Goal: Transaction & Acquisition: Download file/media

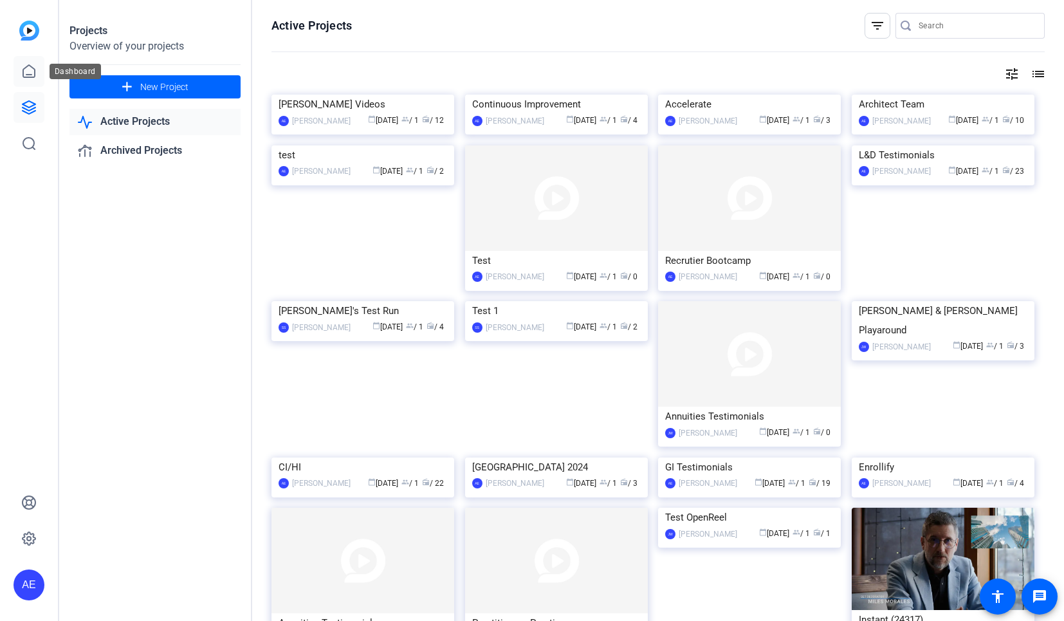
click at [24, 73] on icon at bounding box center [28, 71] width 15 height 15
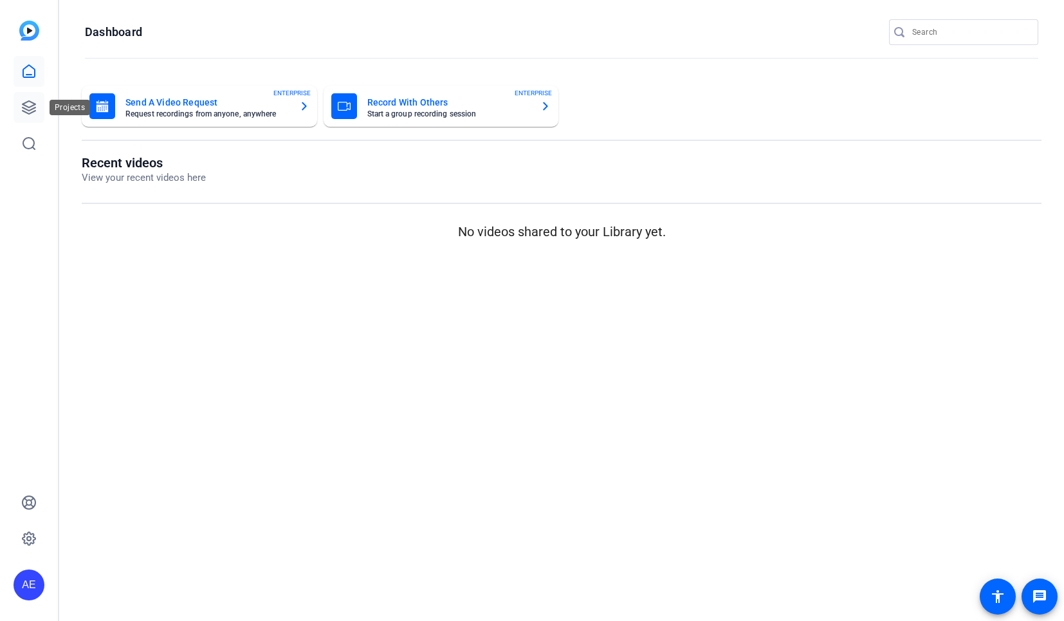
click at [30, 100] on icon at bounding box center [28, 107] width 15 height 15
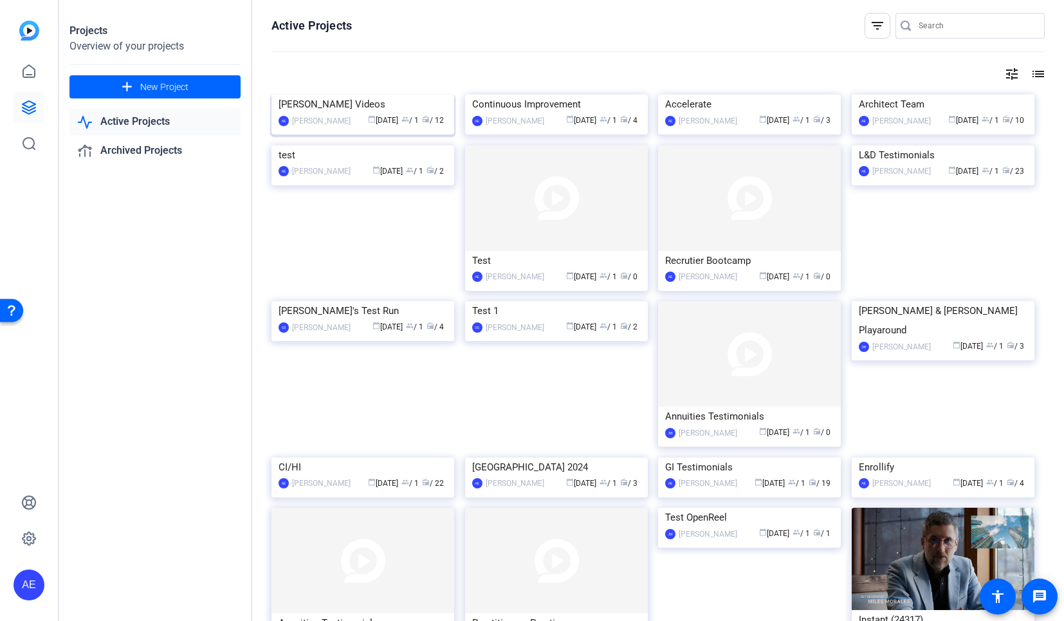
click at [363, 114] on div "Brandon Hall Videos" at bounding box center [362, 104] width 168 height 19
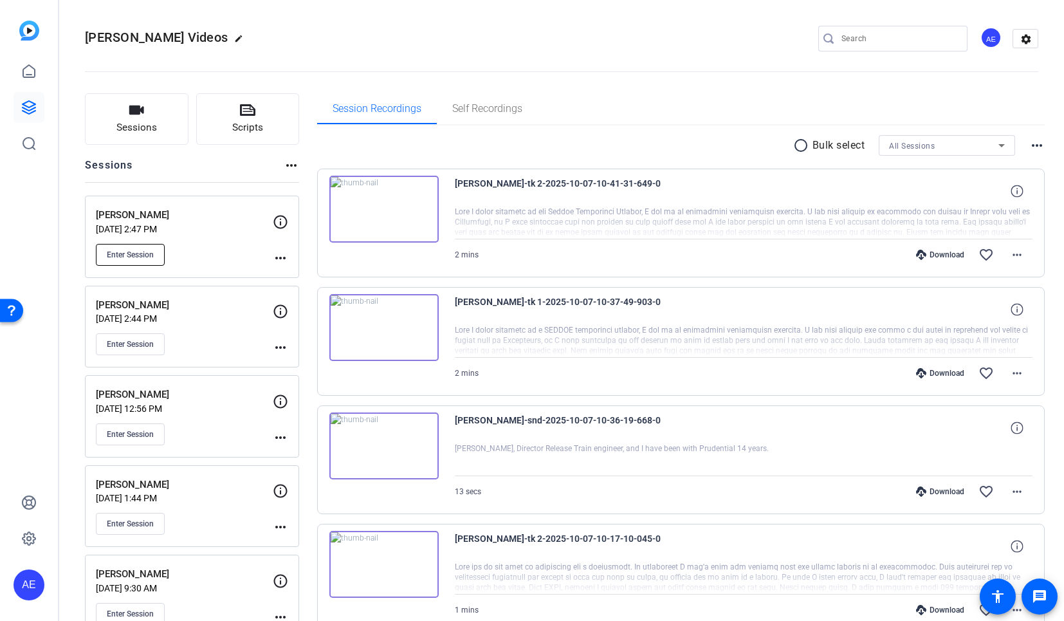
click at [155, 252] on button "Enter Session" at bounding box center [130, 255] width 69 height 22
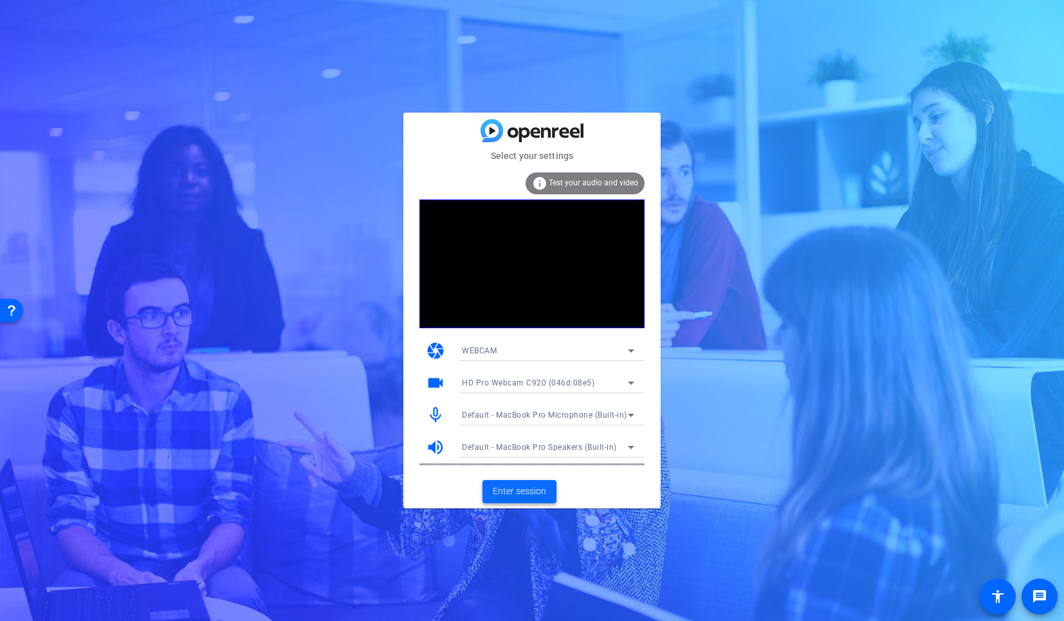
click at [538, 489] on span "Enter session" at bounding box center [519, 491] width 53 height 14
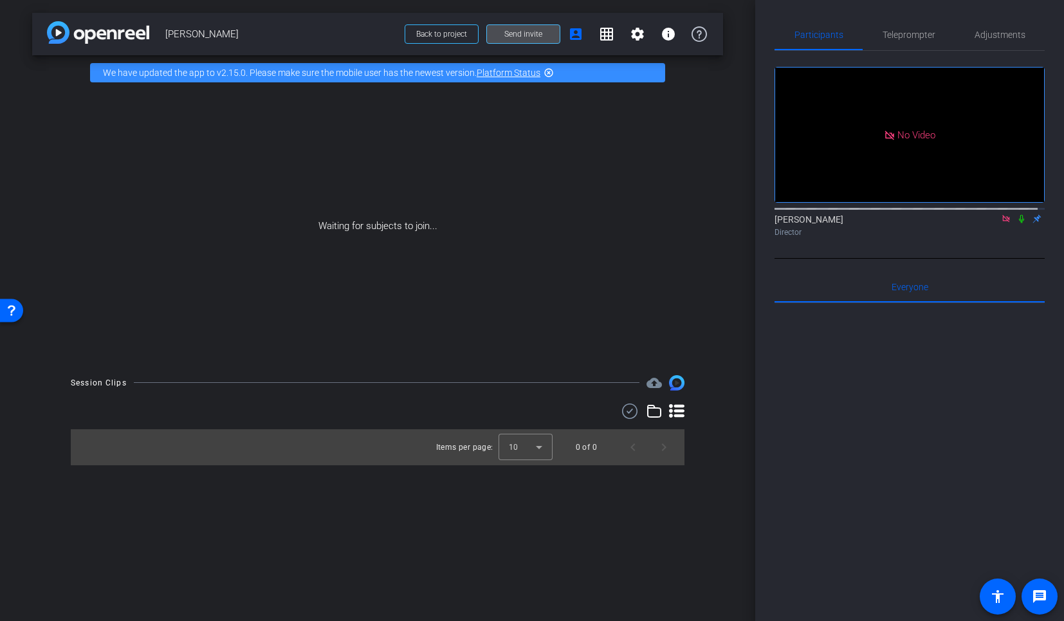
click at [530, 33] on span "Send invite" at bounding box center [523, 34] width 38 height 10
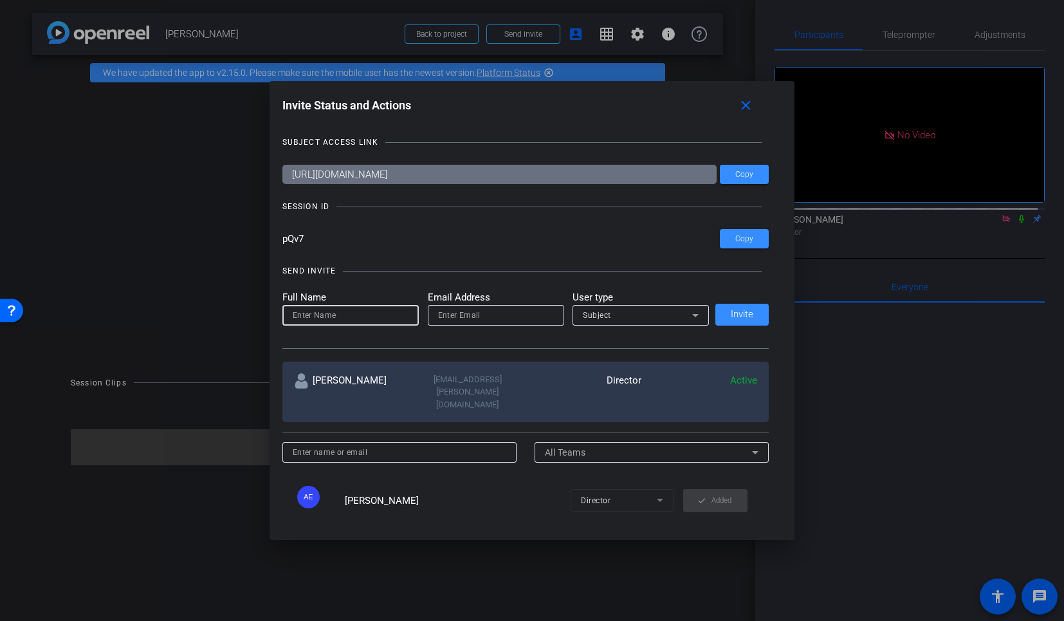
click at [324, 318] on input at bounding box center [351, 314] width 116 height 15
paste input "[EMAIL_ADDRESS][PERSON_NAME][DOMAIN_NAME]"
type input "[EMAIL_ADDRESS][PERSON_NAME][DOMAIN_NAME]"
click at [449, 319] on input "email" at bounding box center [496, 314] width 116 height 15
paste input "[EMAIL_ADDRESS][PERSON_NAME][DOMAIN_NAME]"
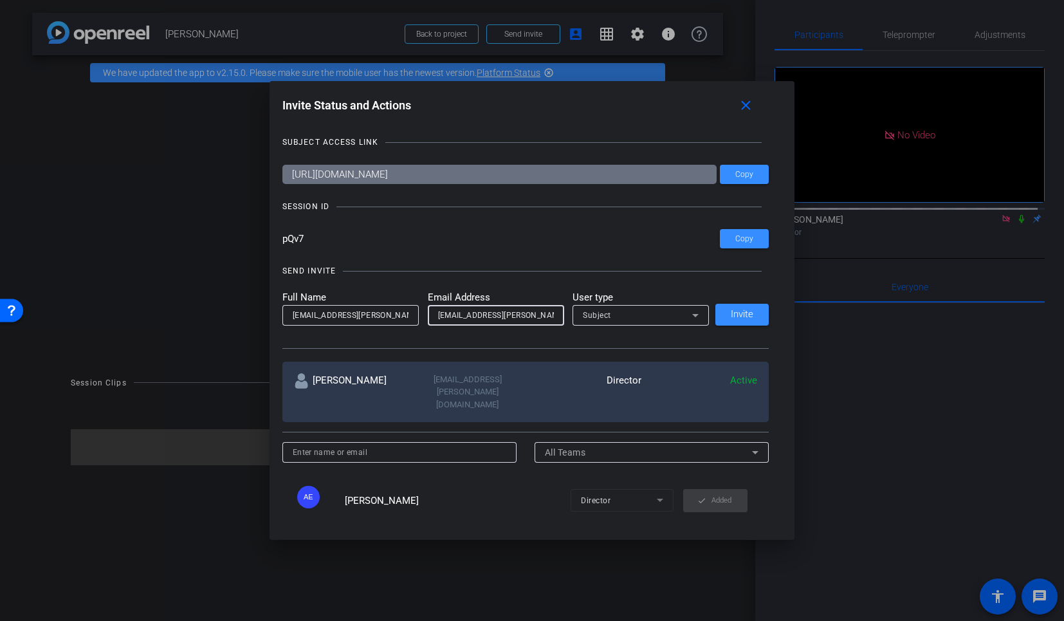
type input "[EMAIL_ADDRESS][PERSON_NAME][DOMAIN_NAME]"
click at [599, 316] on span "Subject" at bounding box center [597, 315] width 28 height 9
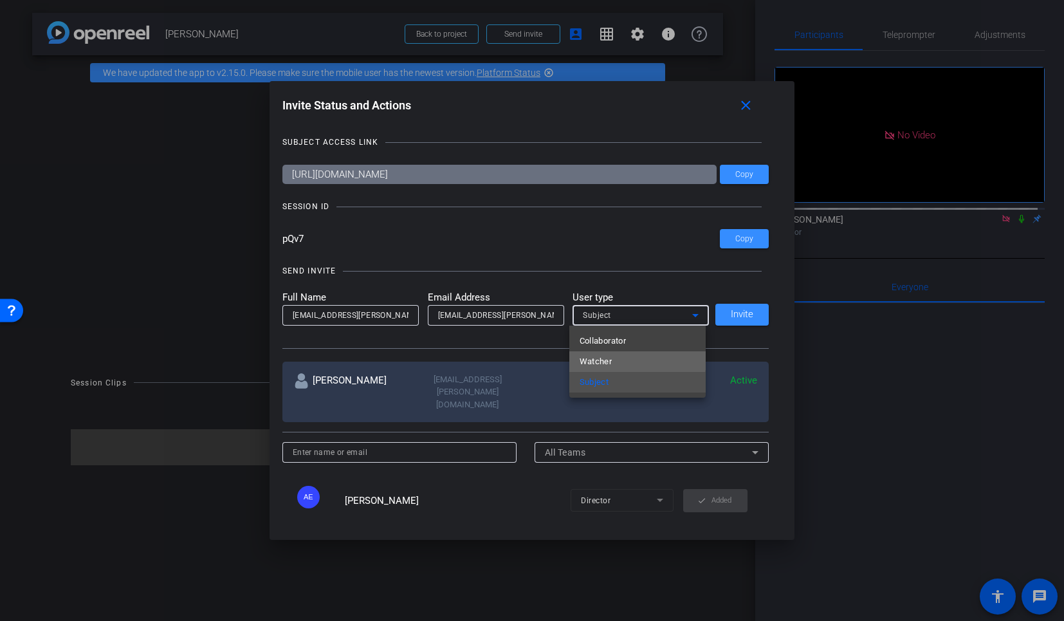
click at [601, 358] on span "Watcher" at bounding box center [595, 361] width 33 height 15
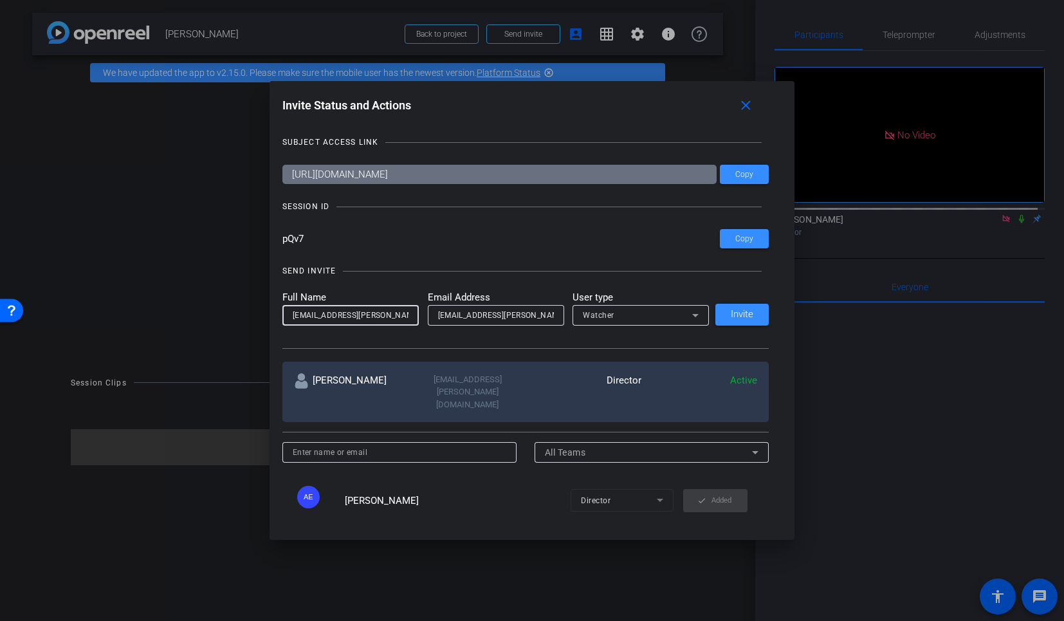
click at [374, 319] on input "[EMAIL_ADDRESS][PERSON_NAME][DOMAIN_NAME]" at bounding box center [351, 314] width 116 height 15
click at [317, 317] on input "[EMAIL_ADDRESS][PERSON_NAME][DOMAIN_NAME]" at bounding box center [351, 314] width 116 height 15
drag, startPoint x: 338, startPoint y: 314, endPoint x: 416, endPoint y: 333, distance: 80.0
click at [416, 333] on div "SEND INVITE Full Name [PERSON_NAME][EMAIL_ADDRESS][DOMAIN_NAME] Email Address […" at bounding box center [525, 299] width 487 height 97
type input "[PERSON_NAME]"
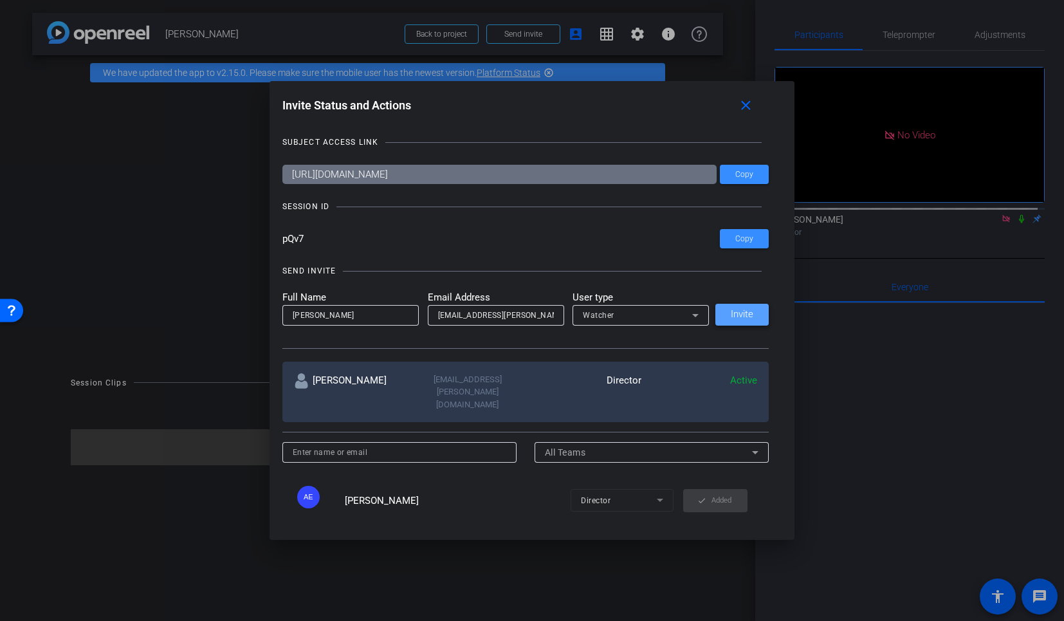
click at [724, 320] on span at bounding box center [741, 314] width 53 height 31
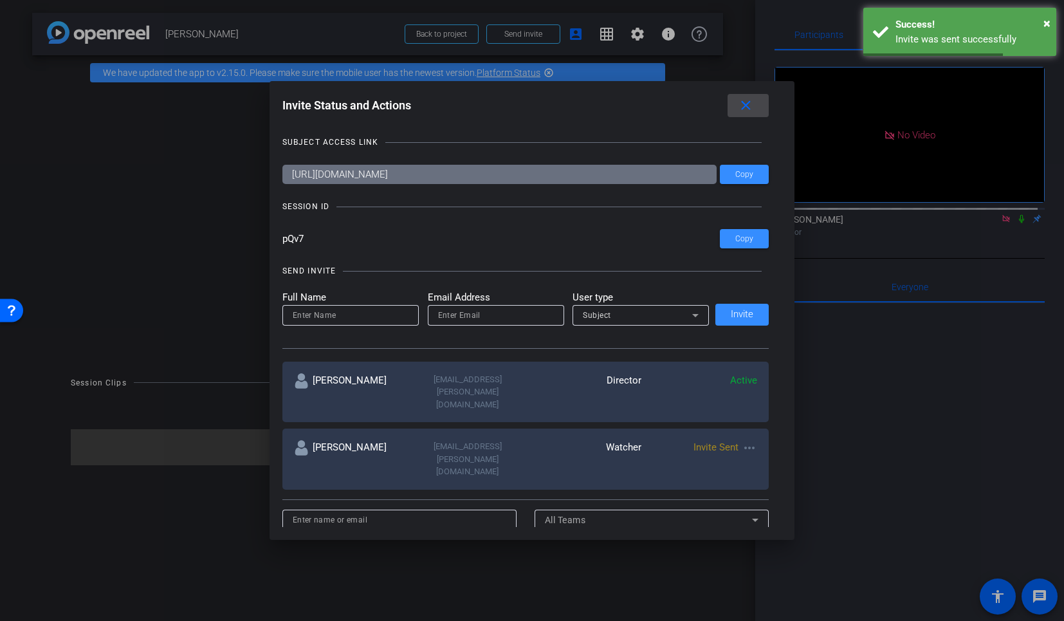
click at [754, 102] on mat-icon "close" at bounding box center [746, 106] width 16 height 16
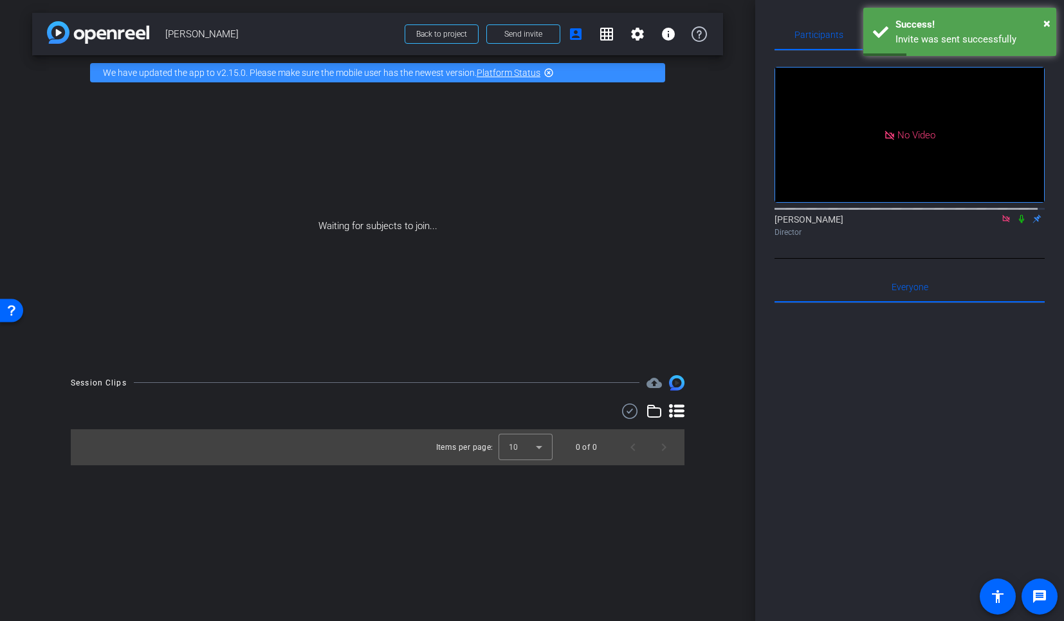
click at [1016, 223] on icon at bounding box center [1021, 218] width 10 height 9
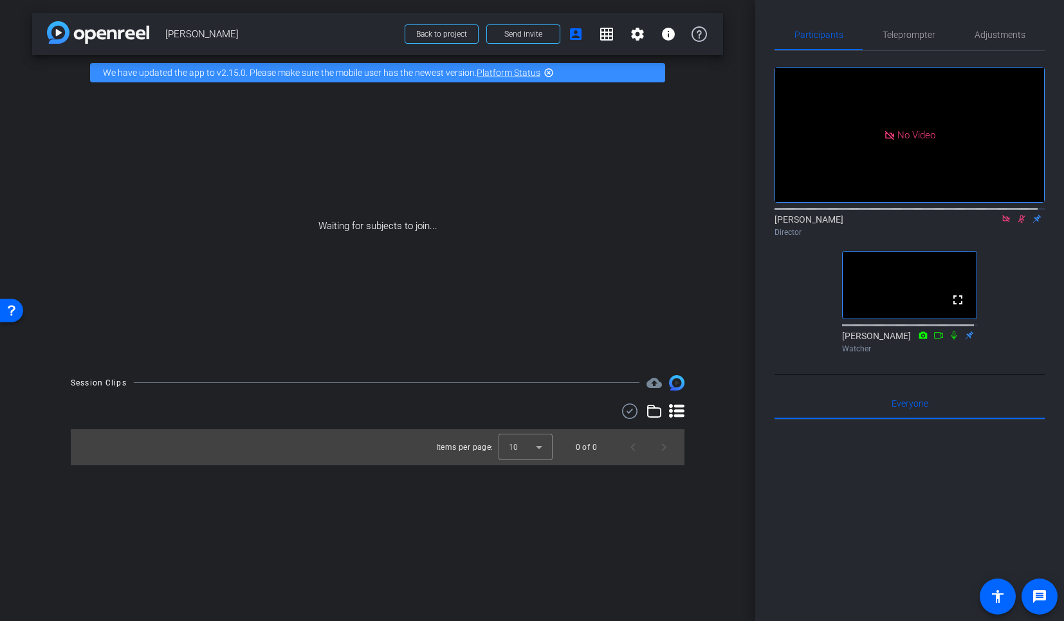
click at [1014, 224] on mat-icon at bounding box center [1020, 219] width 15 height 12
click at [985, 39] on span "Adjustments" at bounding box center [999, 34] width 51 height 9
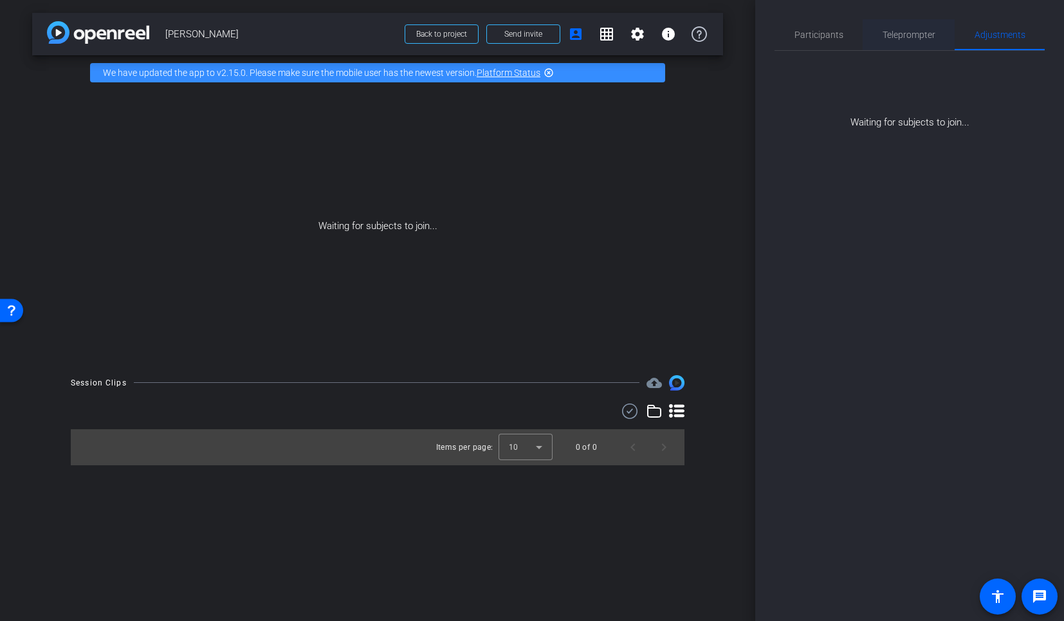
click at [915, 37] on span "Teleprompter" at bounding box center [908, 34] width 53 height 9
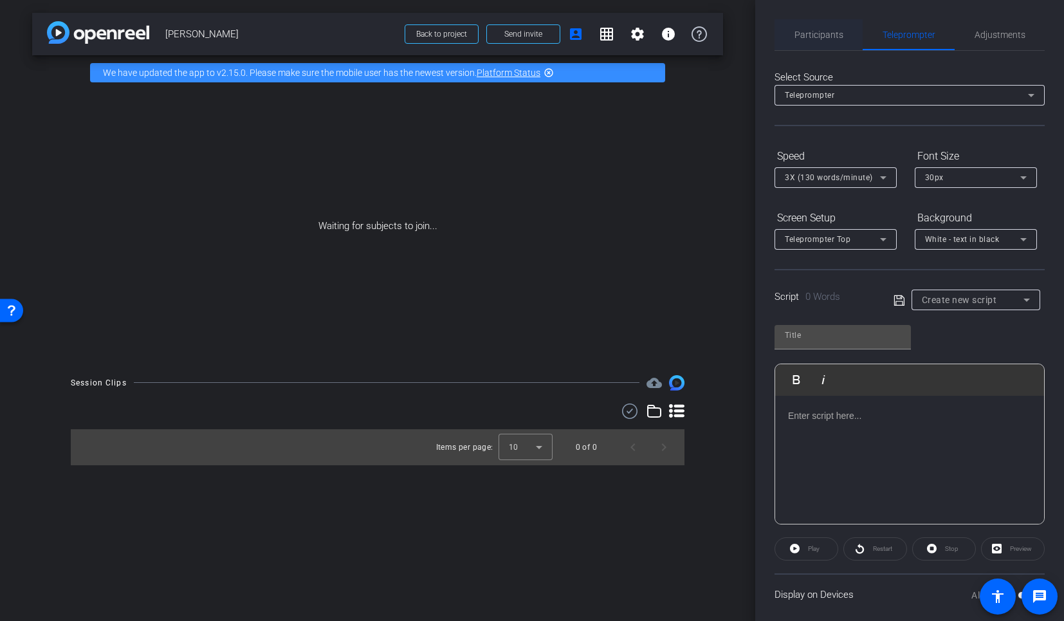
click at [833, 37] on span "Participants" at bounding box center [818, 34] width 49 height 9
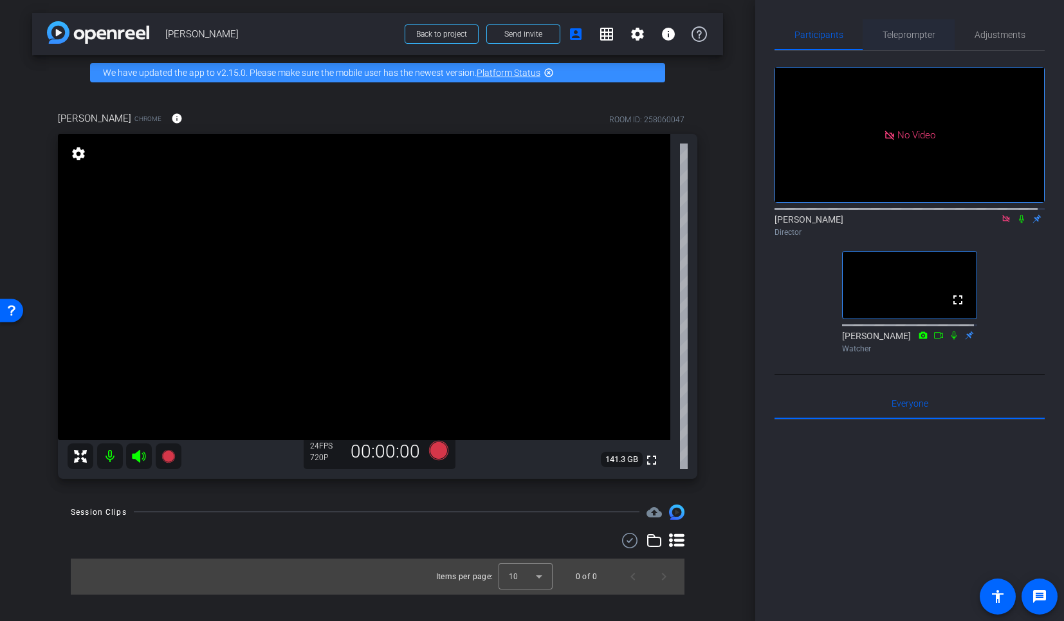
click at [918, 41] on span "Teleprompter" at bounding box center [908, 34] width 53 height 31
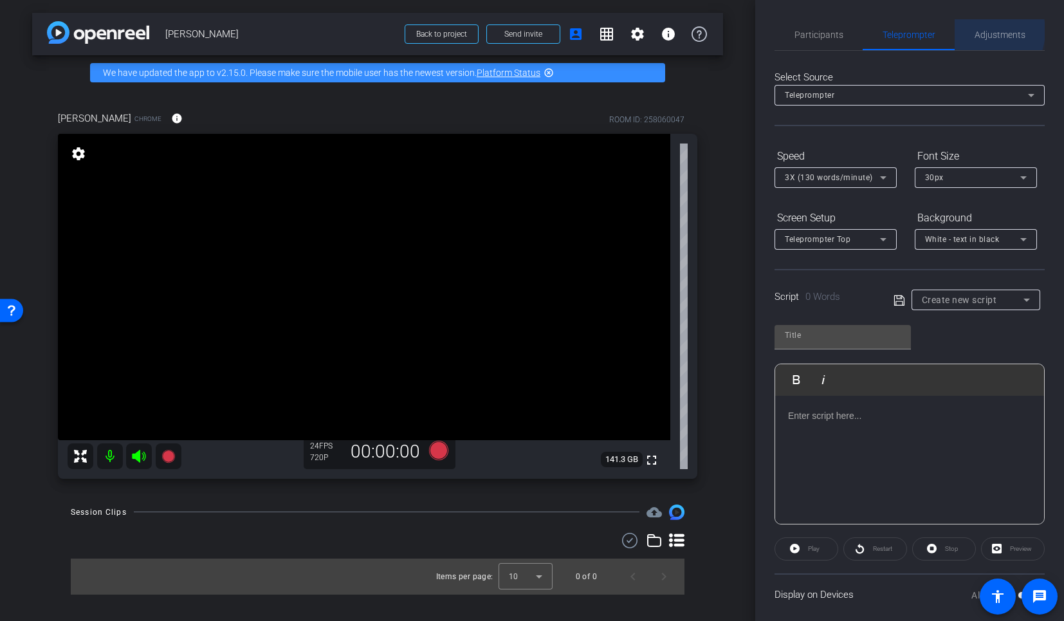
click at [978, 31] on span "Adjustments" at bounding box center [999, 34] width 51 height 9
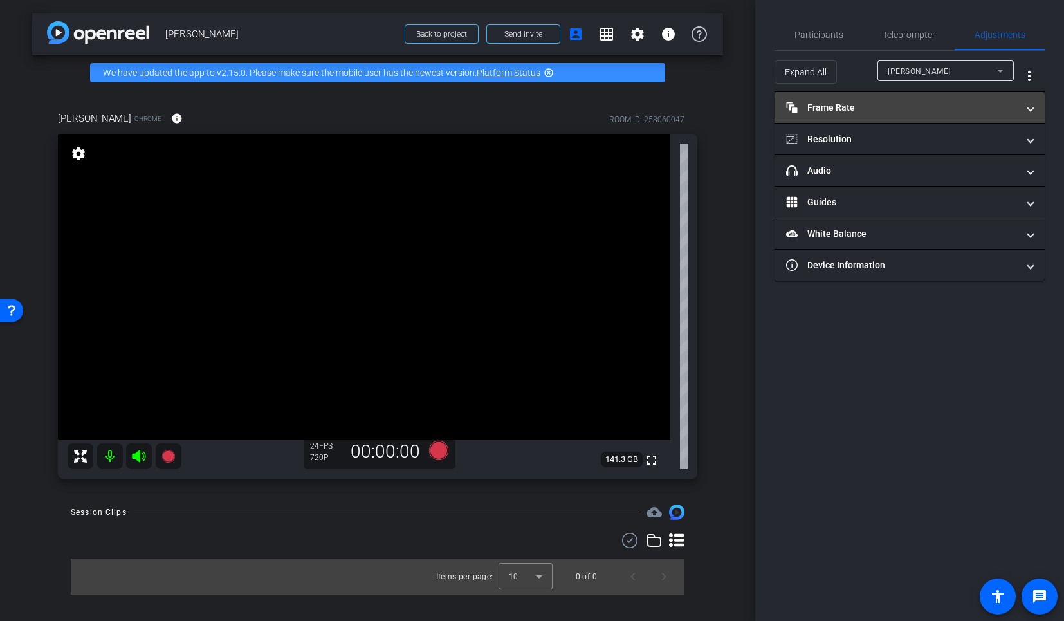
click at [824, 111] on mat-panel-title "Frame Rate Frame Rate" at bounding box center [901, 108] width 231 height 14
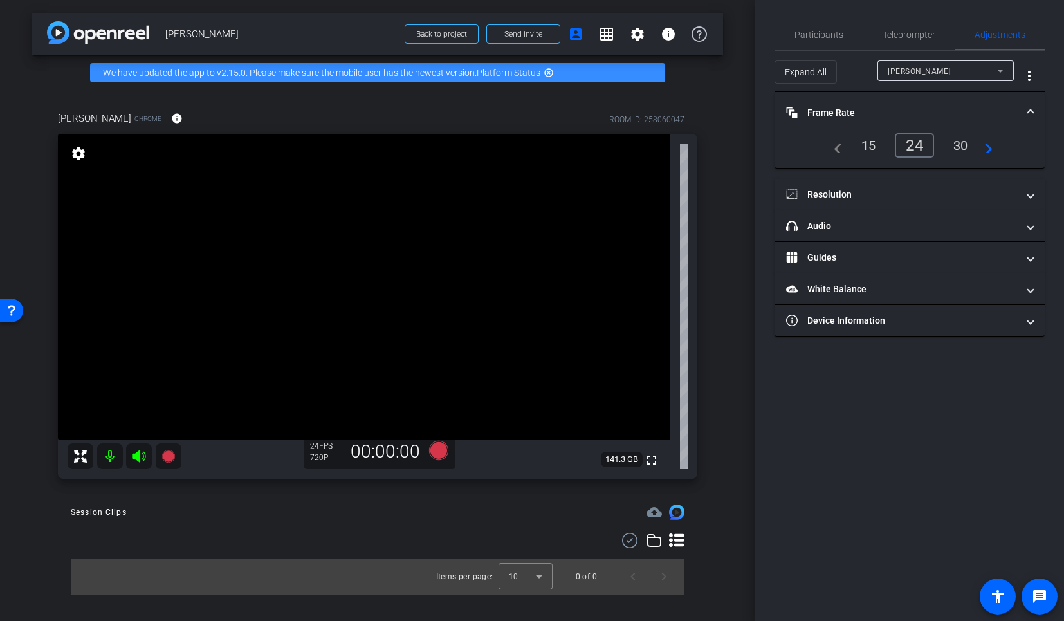
click at [957, 142] on div "30" at bounding box center [960, 145] width 34 height 22
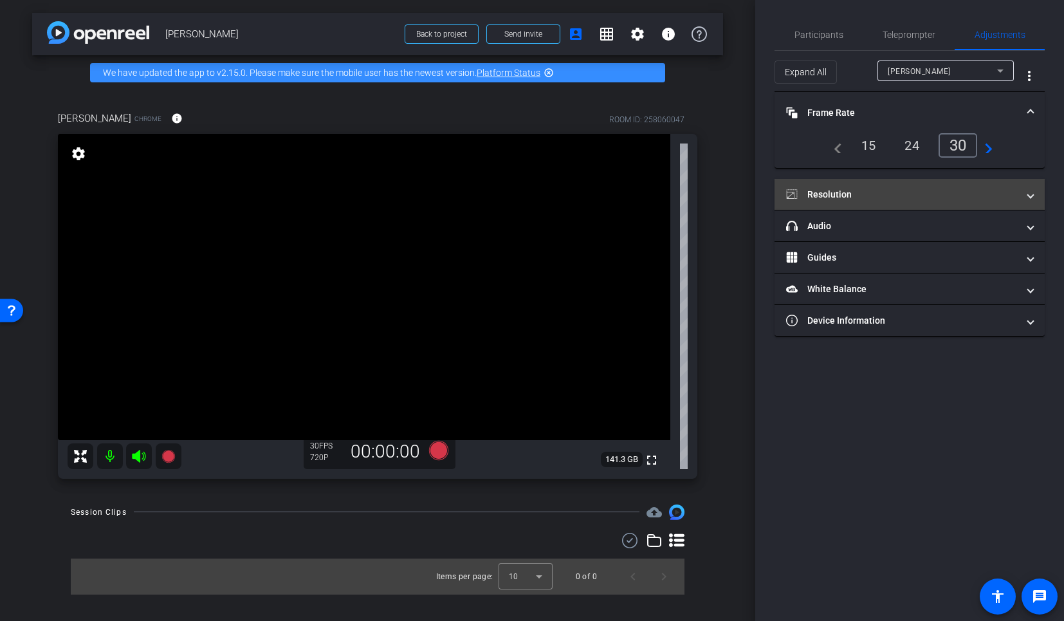
click at [837, 204] on mat-expansion-panel-header "Resolution" at bounding box center [909, 194] width 270 height 31
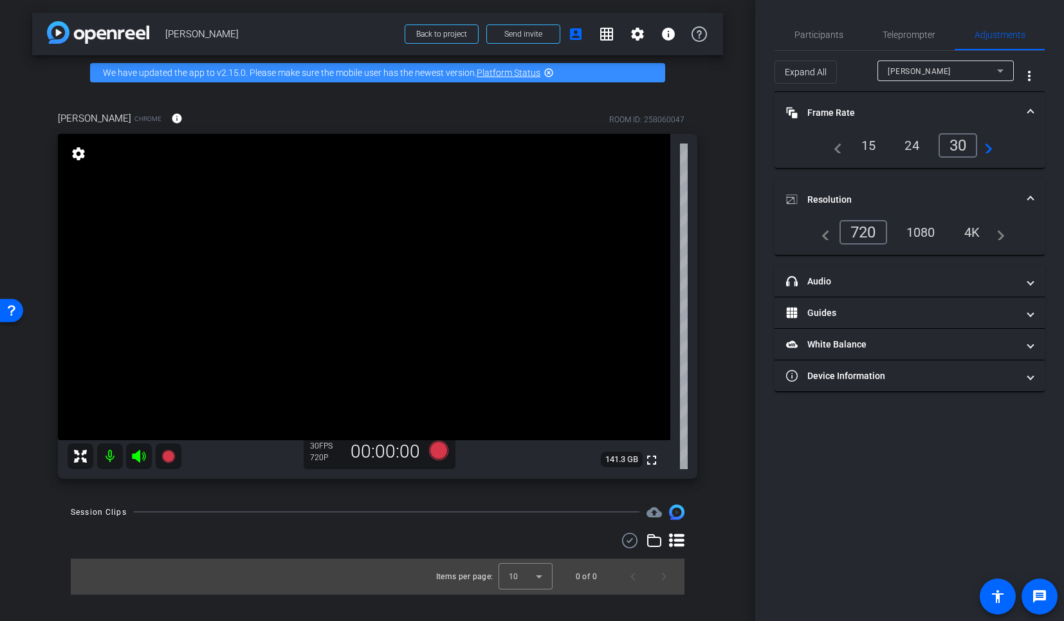
click at [930, 232] on div "1080" at bounding box center [920, 232] width 48 height 22
click at [835, 32] on span "Participants" at bounding box center [818, 34] width 49 height 9
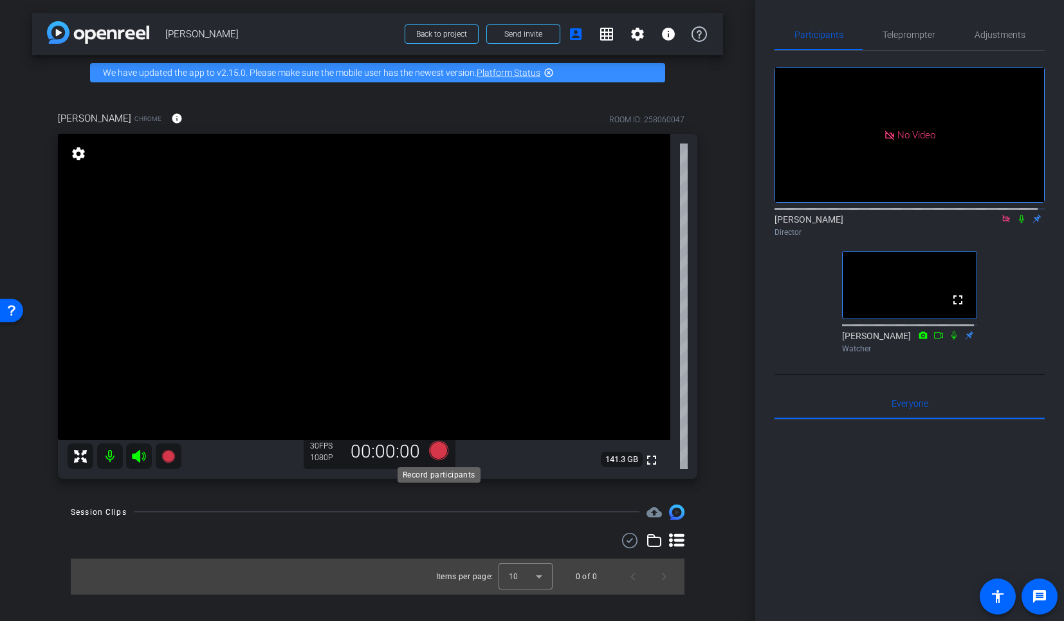
click at [442, 445] on icon at bounding box center [438, 449] width 19 height 19
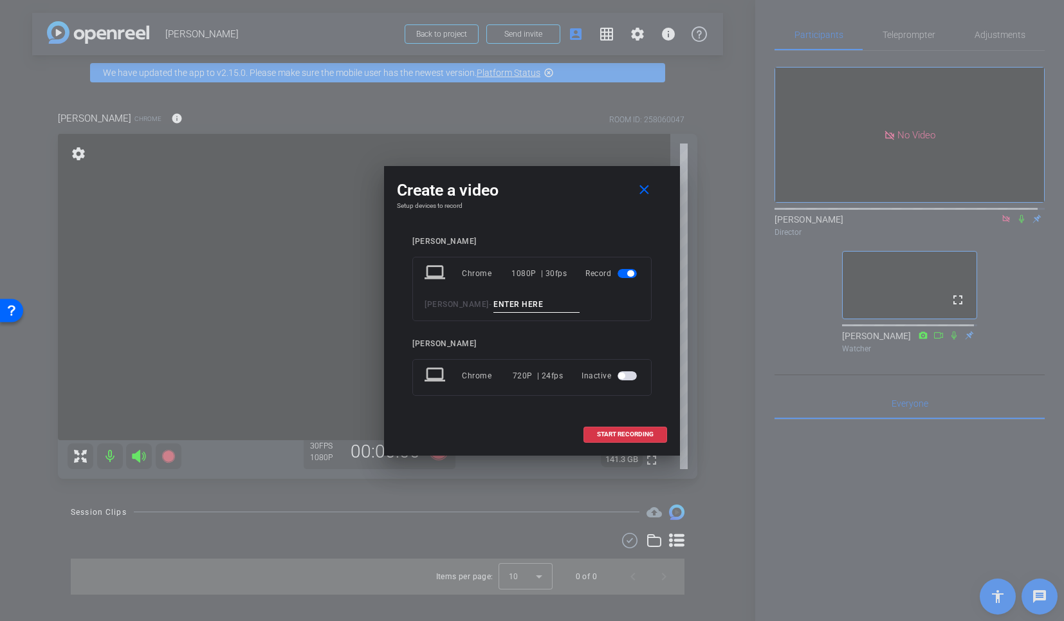
click at [493, 300] on input at bounding box center [536, 304] width 86 height 16
type input "snd"
click at [641, 437] on span "START RECORDING" at bounding box center [625, 434] width 57 height 6
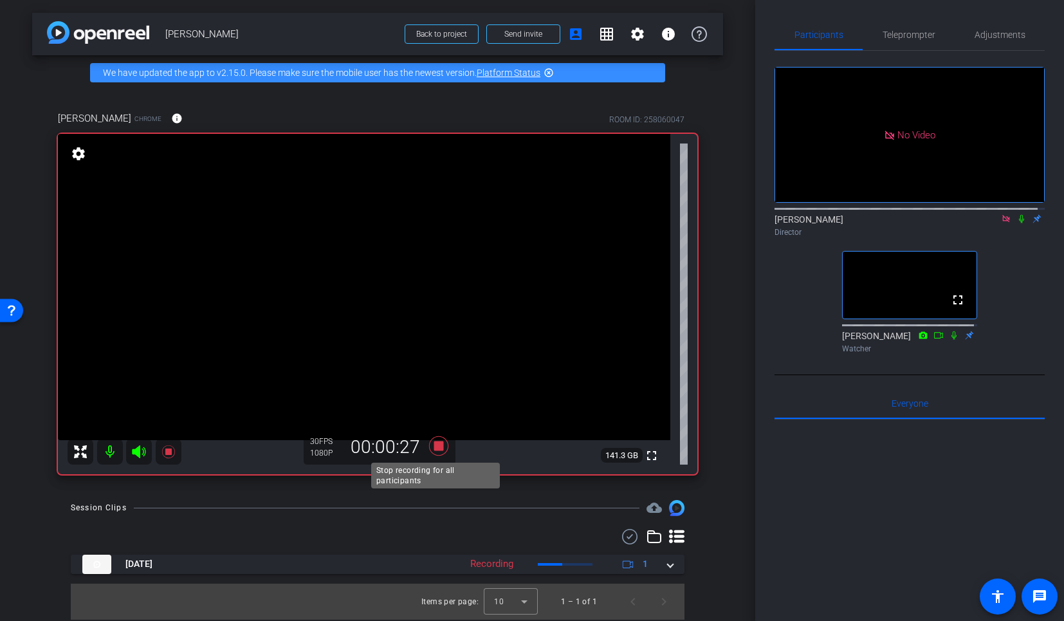
click at [434, 454] on icon at bounding box center [438, 445] width 31 height 23
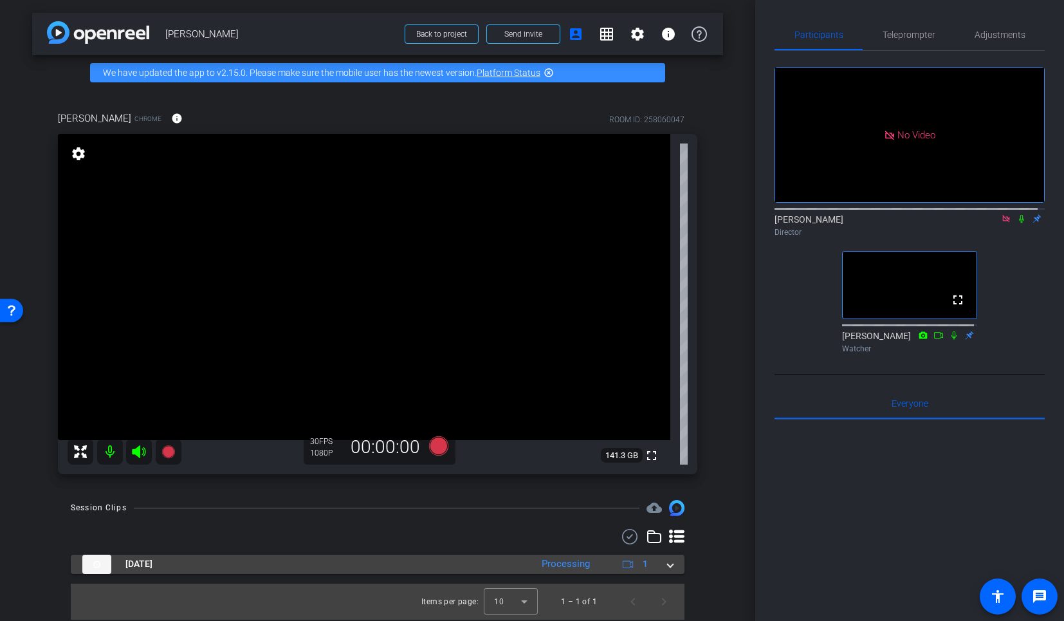
click at [667, 566] on span at bounding box center [669, 564] width 5 height 14
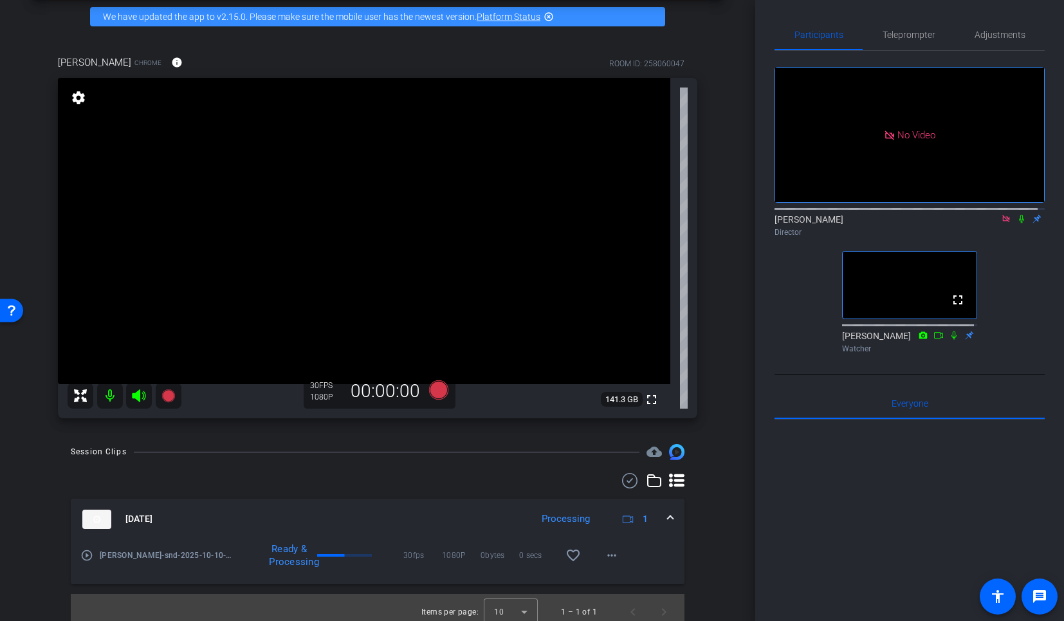
scroll to position [65, 0]
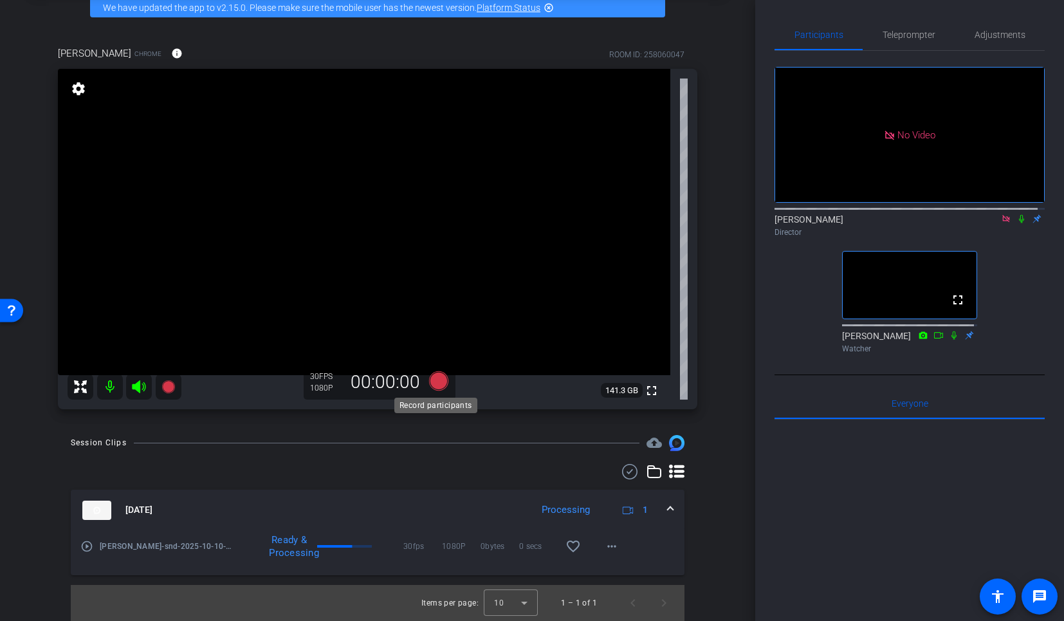
click at [437, 385] on icon at bounding box center [438, 380] width 19 height 19
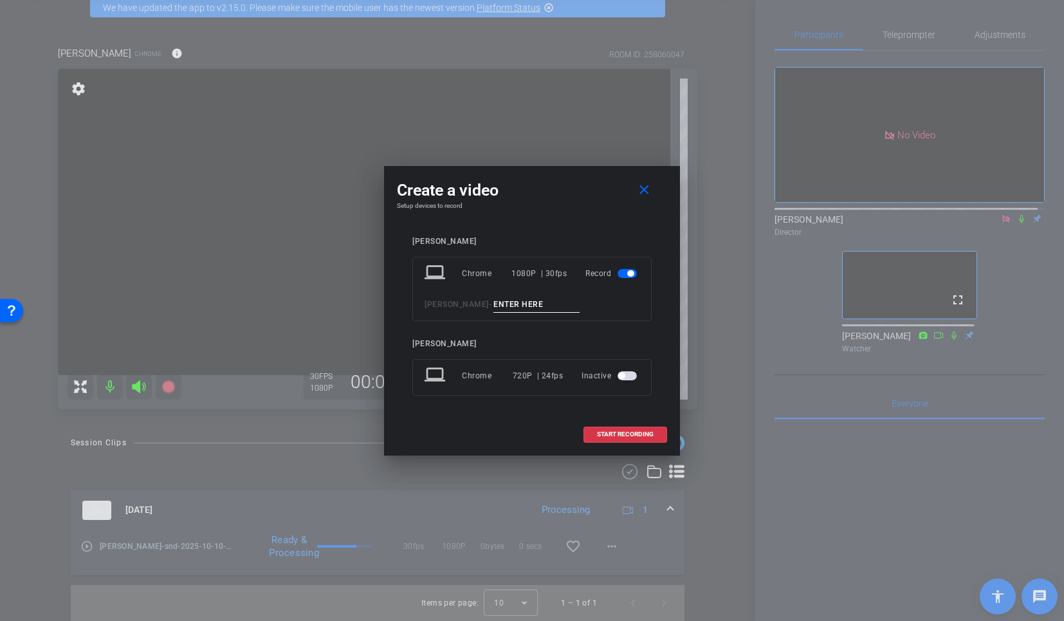
click at [499, 307] on input at bounding box center [536, 304] width 86 height 16
type input "tk 1"
click at [617, 431] on span "START RECORDING" at bounding box center [625, 434] width 57 height 6
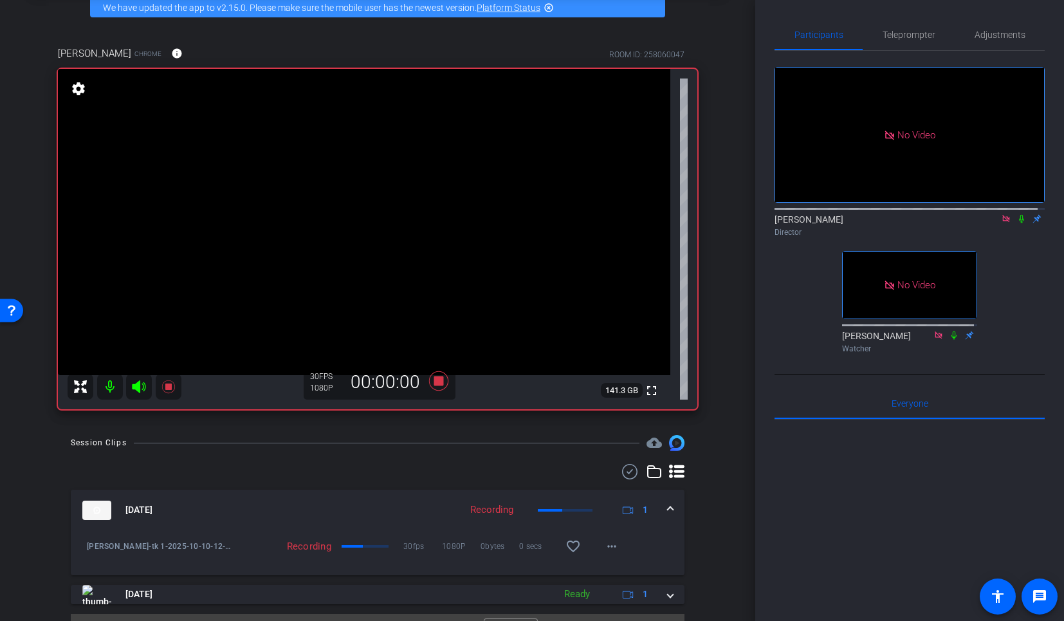
click at [1016, 214] on icon at bounding box center [1021, 218] width 10 height 9
click at [439, 381] on icon at bounding box center [438, 380] width 19 height 19
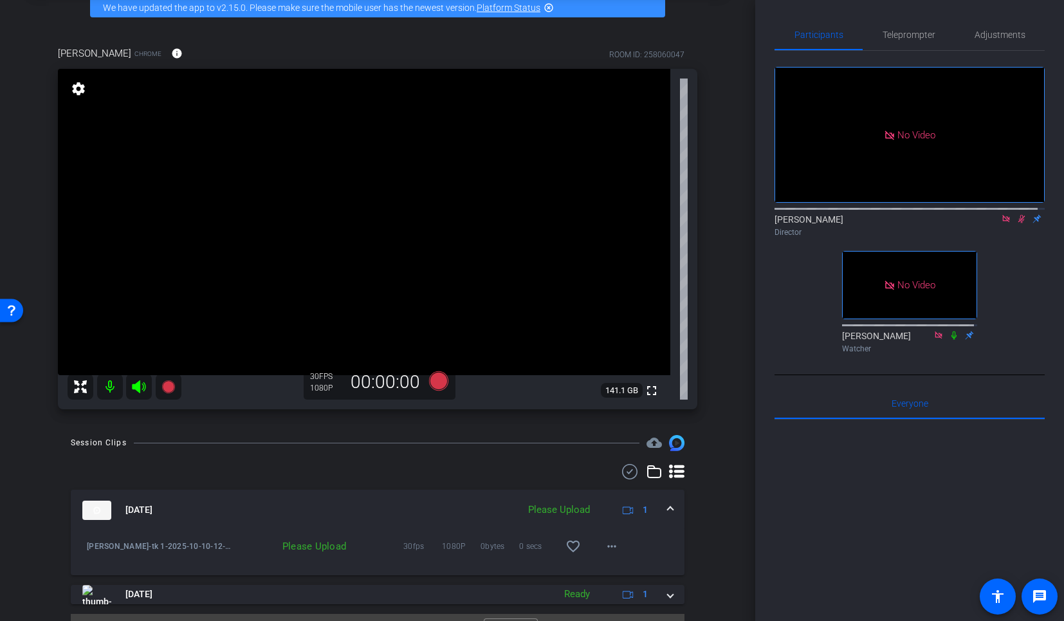
click at [1016, 214] on icon at bounding box center [1021, 218] width 10 height 9
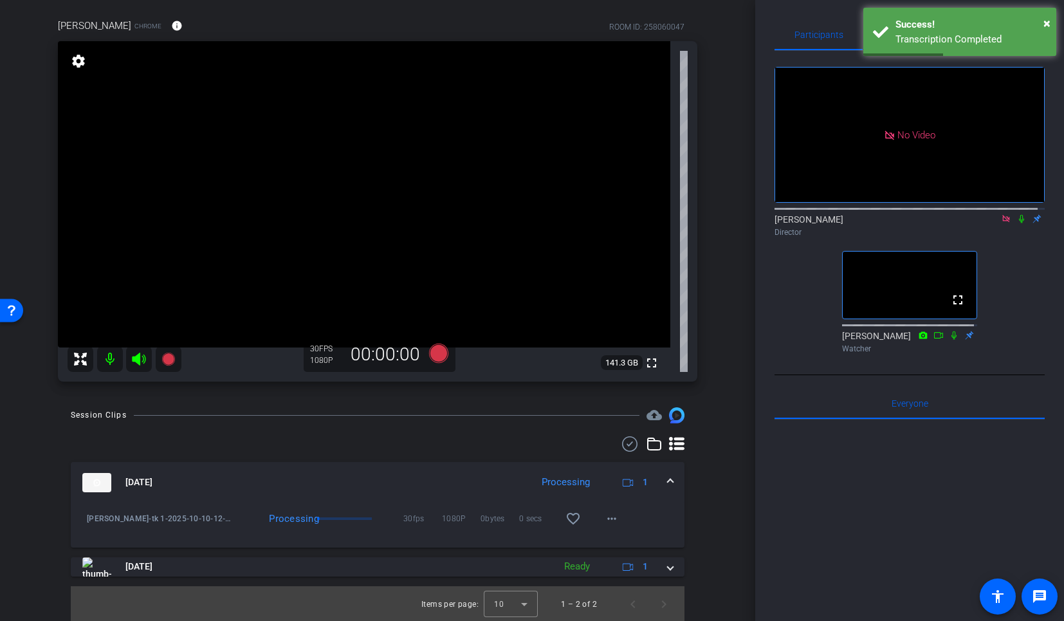
scroll to position [94, 0]
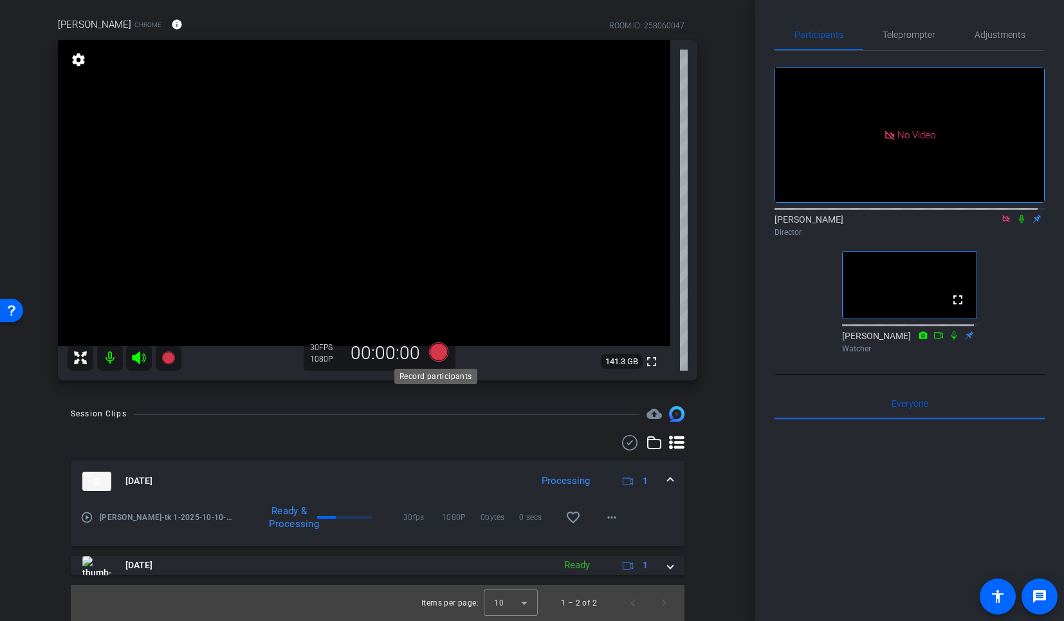
click at [440, 352] on icon at bounding box center [438, 351] width 19 height 19
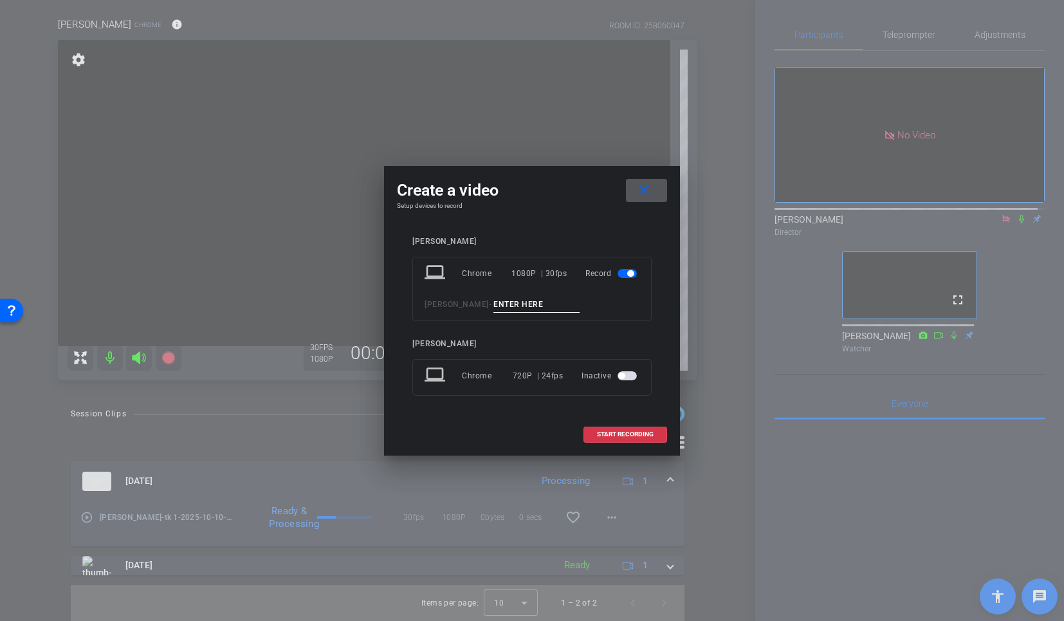
click at [626, 179] on button "close" at bounding box center [646, 190] width 41 height 23
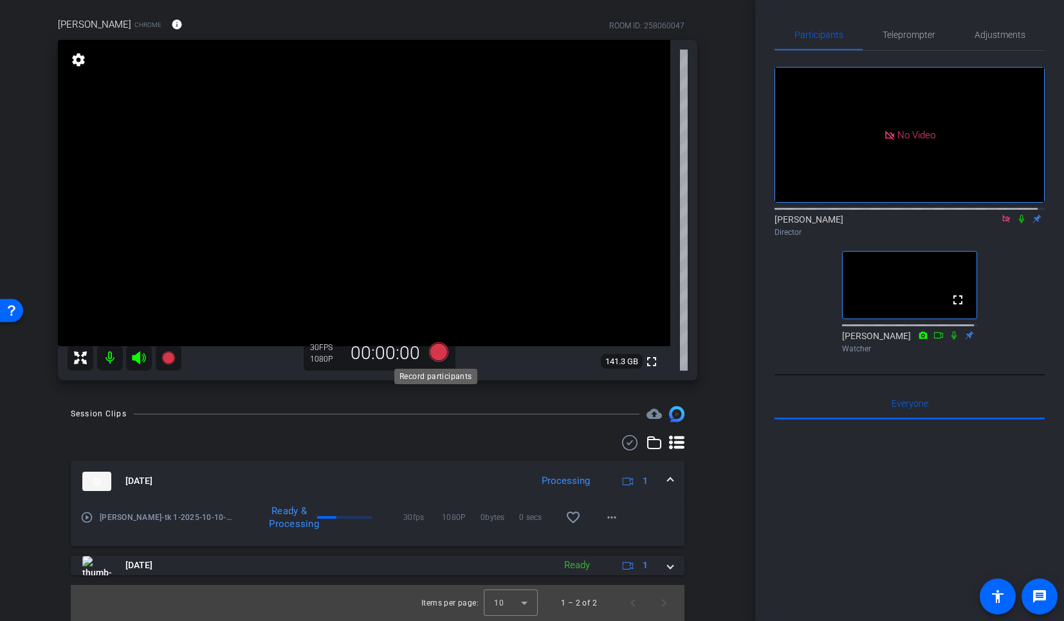
click at [441, 354] on icon at bounding box center [438, 351] width 19 height 19
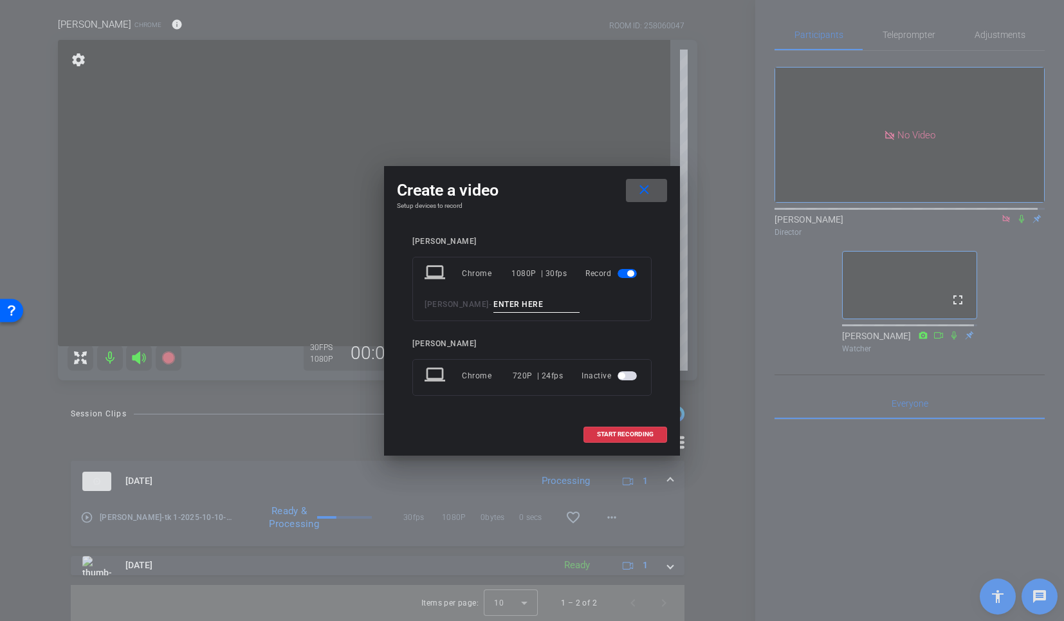
click at [493, 305] on input at bounding box center [536, 304] width 86 height 16
type input "tk 2"
click at [632, 438] on span at bounding box center [625, 434] width 82 height 31
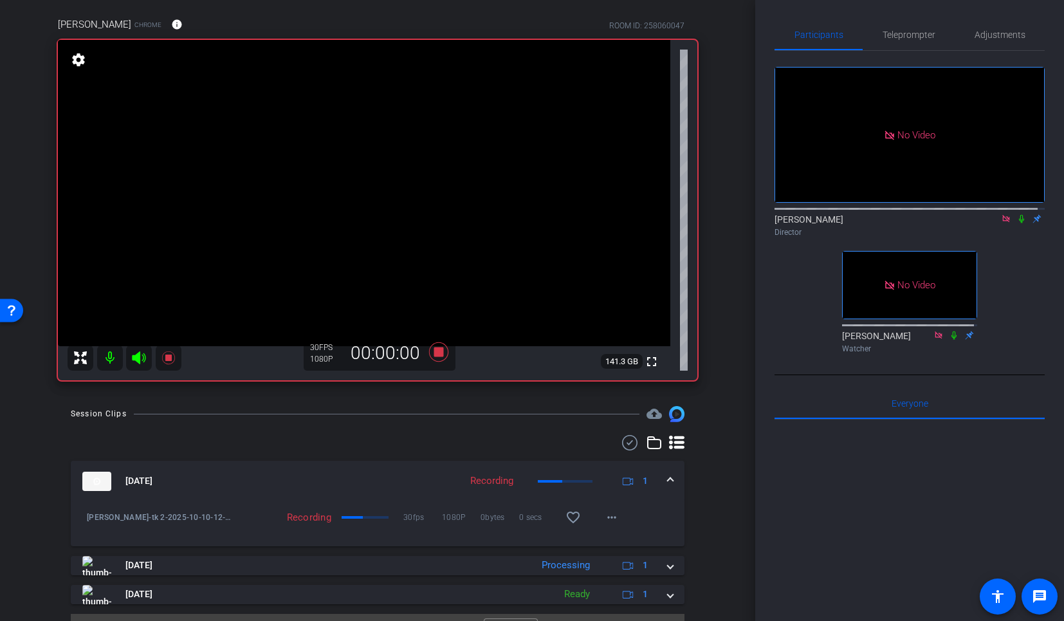
click at [1017, 214] on icon at bounding box center [1021, 218] width 10 height 9
click at [437, 355] on icon at bounding box center [438, 351] width 19 height 19
click at [1018, 215] on icon at bounding box center [1021, 219] width 7 height 8
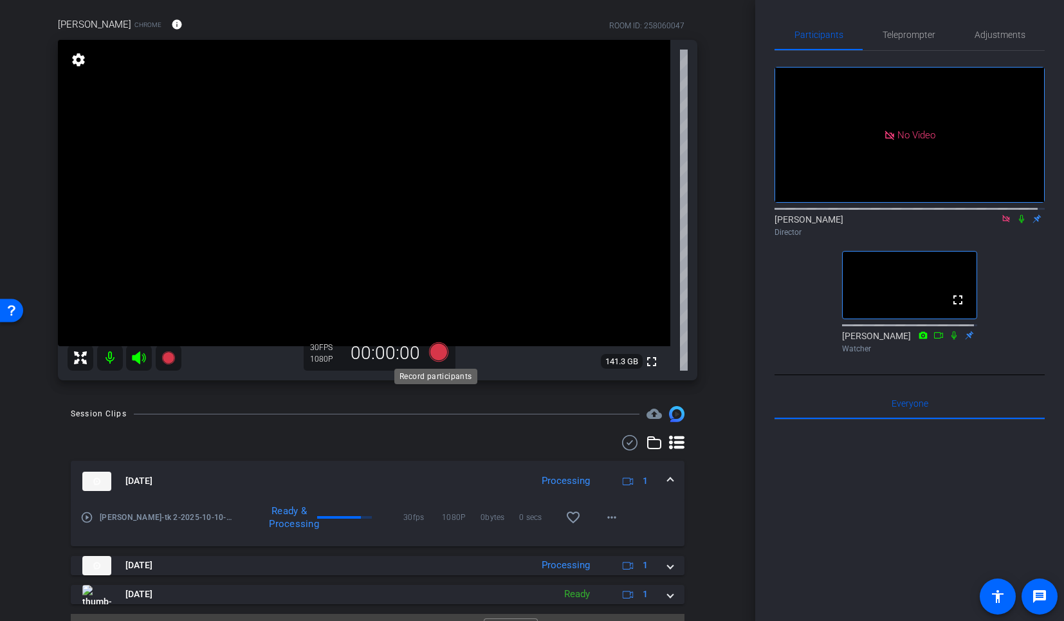
click at [431, 356] on icon at bounding box center [438, 351] width 19 height 19
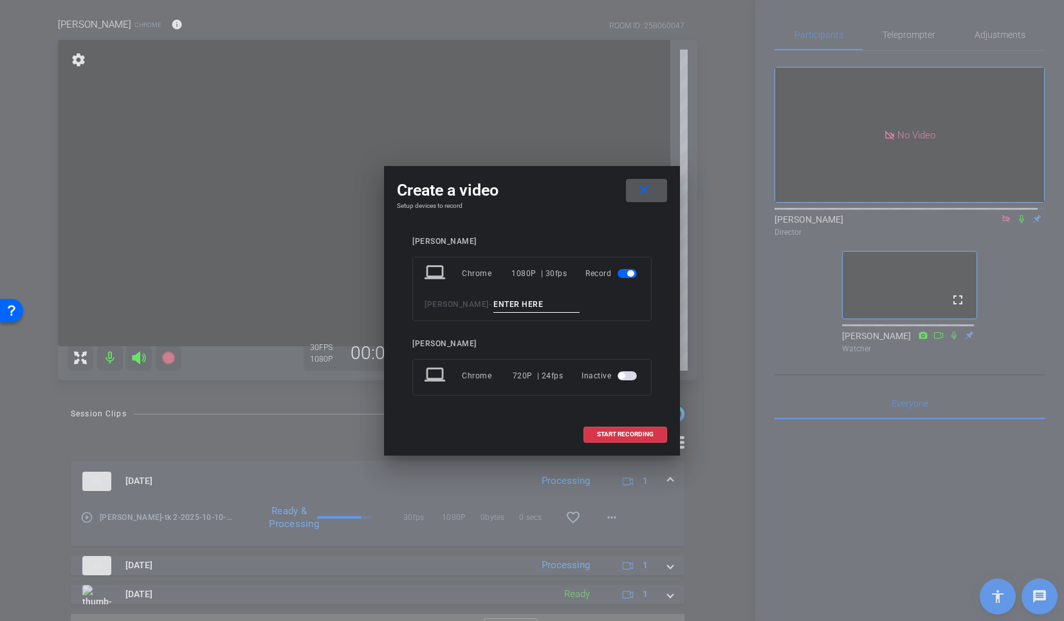
click at [516, 302] on input at bounding box center [536, 304] width 86 height 16
type input "tk 3"
click at [600, 431] on span "START RECORDING" at bounding box center [625, 434] width 57 height 6
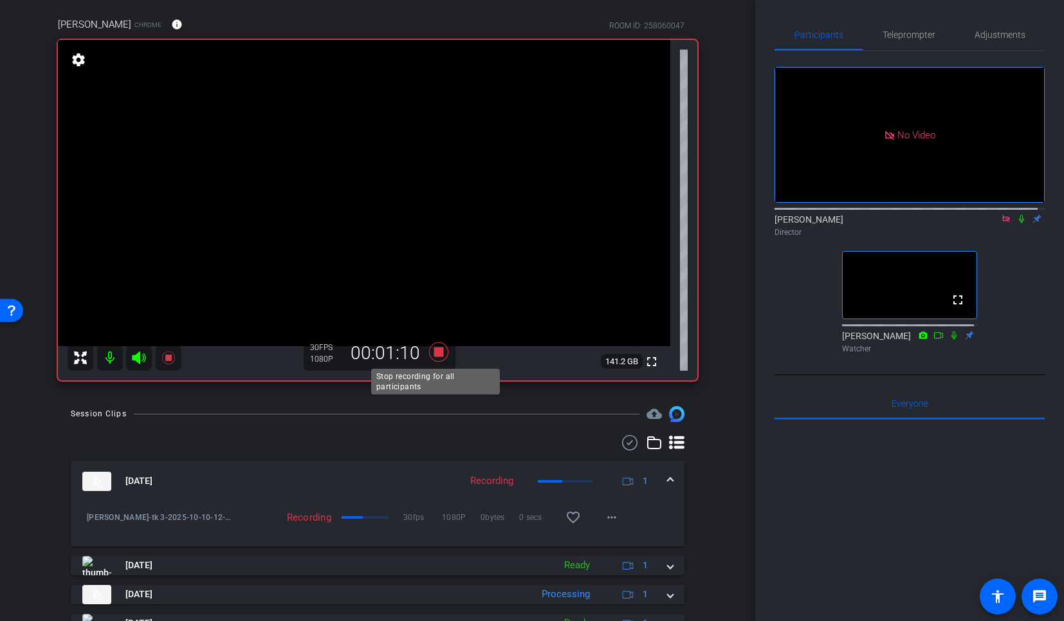
click at [436, 356] on icon at bounding box center [438, 351] width 19 height 19
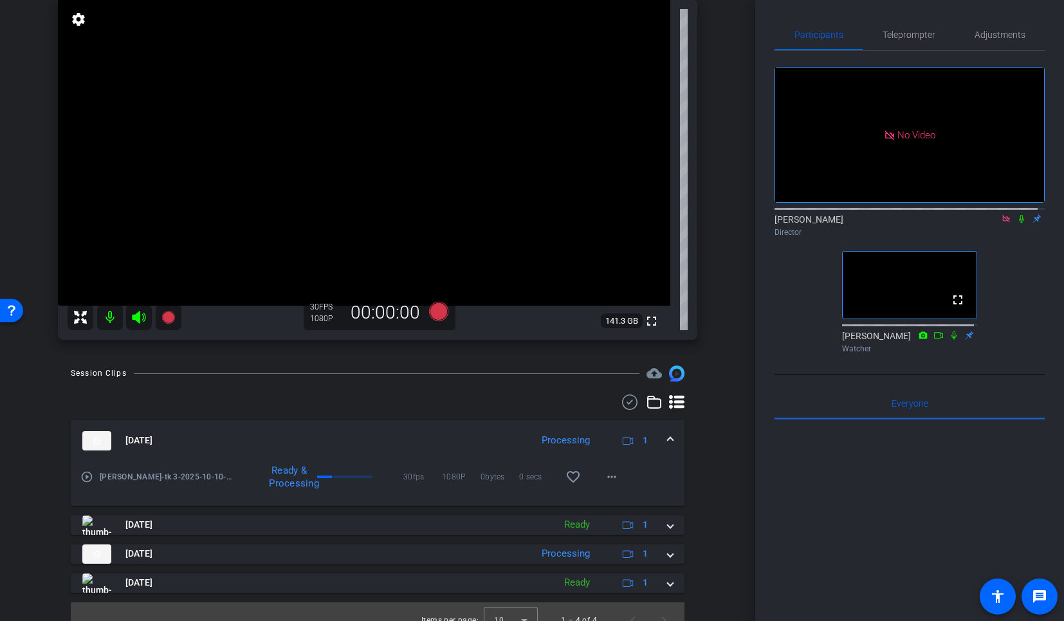
scroll to position [152, 0]
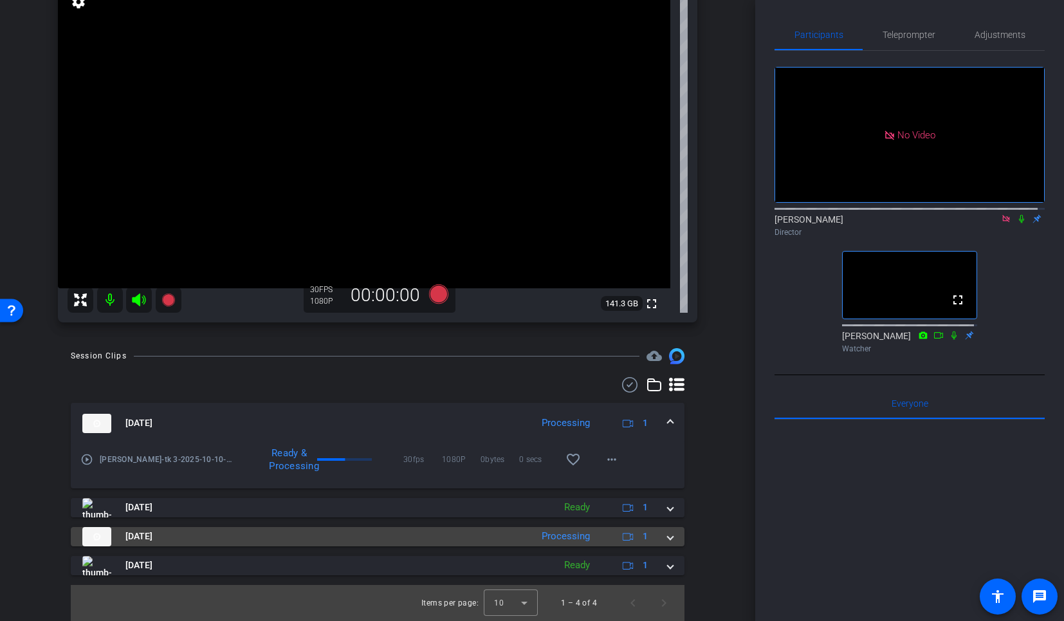
click at [667, 538] on span at bounding box center [669, 536] width 5 height 14
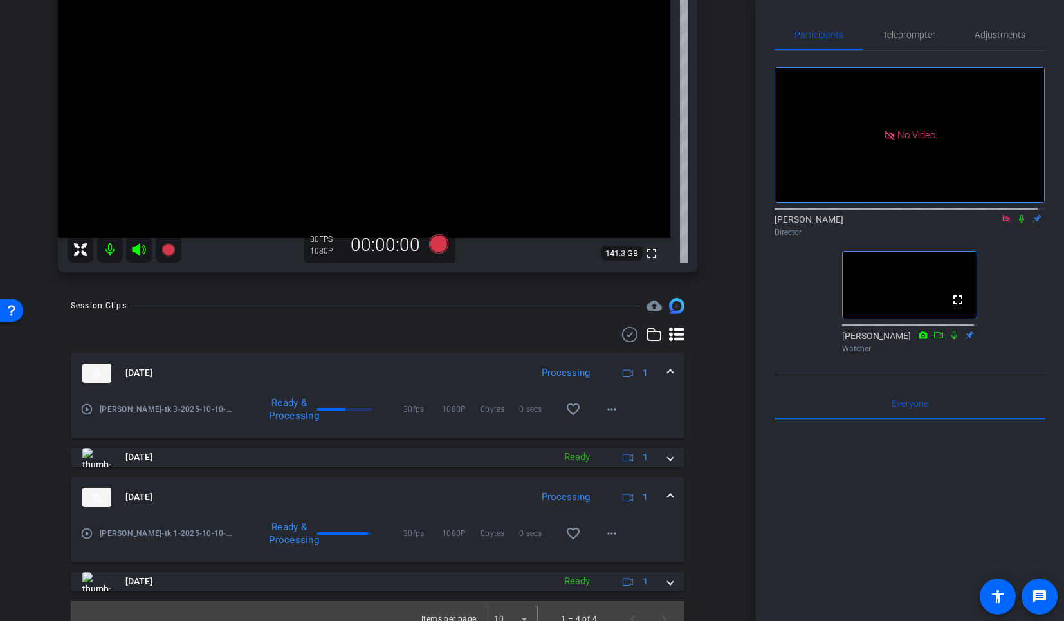
scroll to position [218, 0]
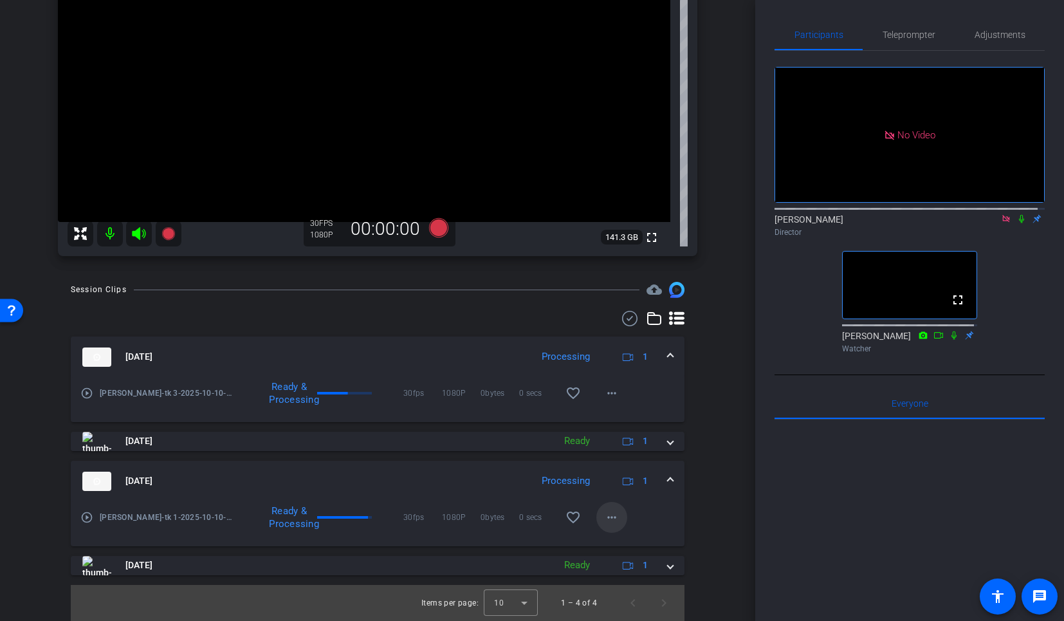
click at [608, 522] on mat-icon "more_horiz" at bounding box center [611, 516] width 15 height 15
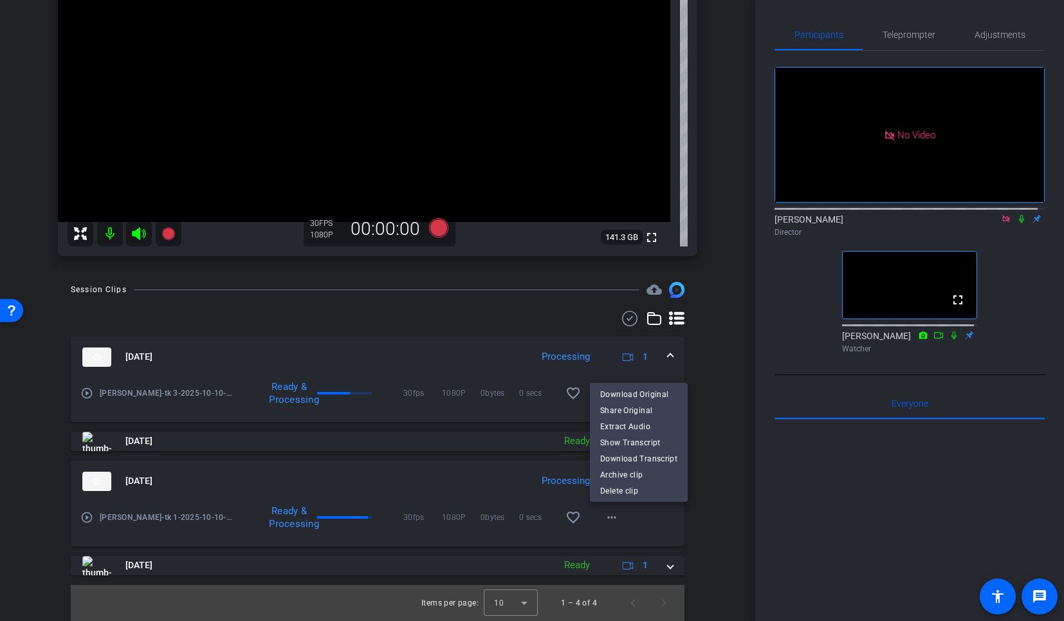
click at [707, 539] on div at bounding box center [532, 310] width 1064 height 621
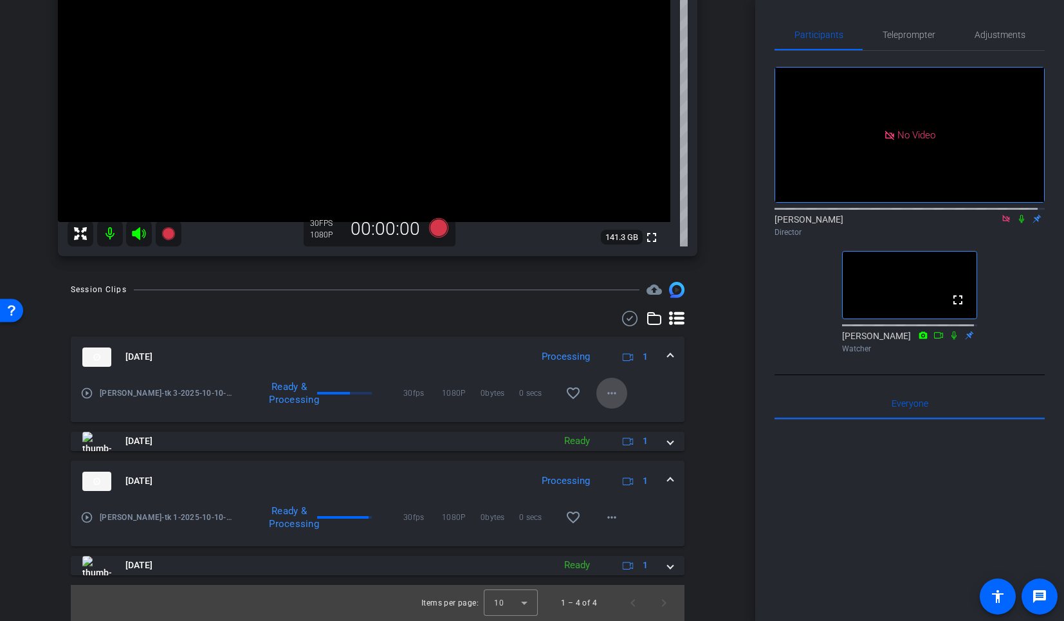
click at [609, 390] on mat-icon "more_horiz" at bounding box center [611, 392] width 15 height 15
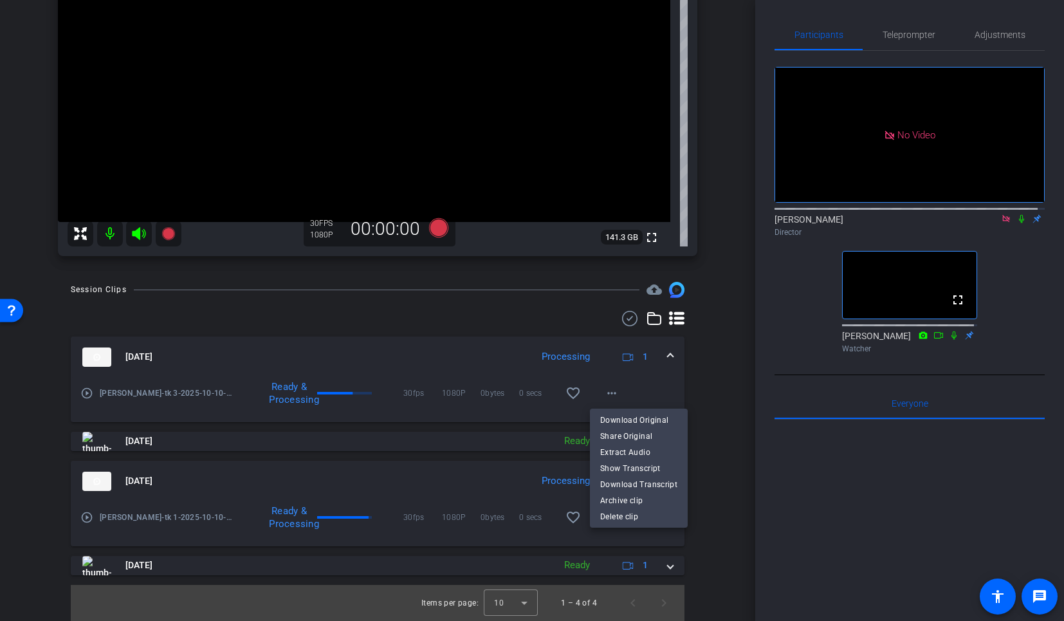
click at [354, 422] on div at bounding box center [532, 310] width 1064 height 621
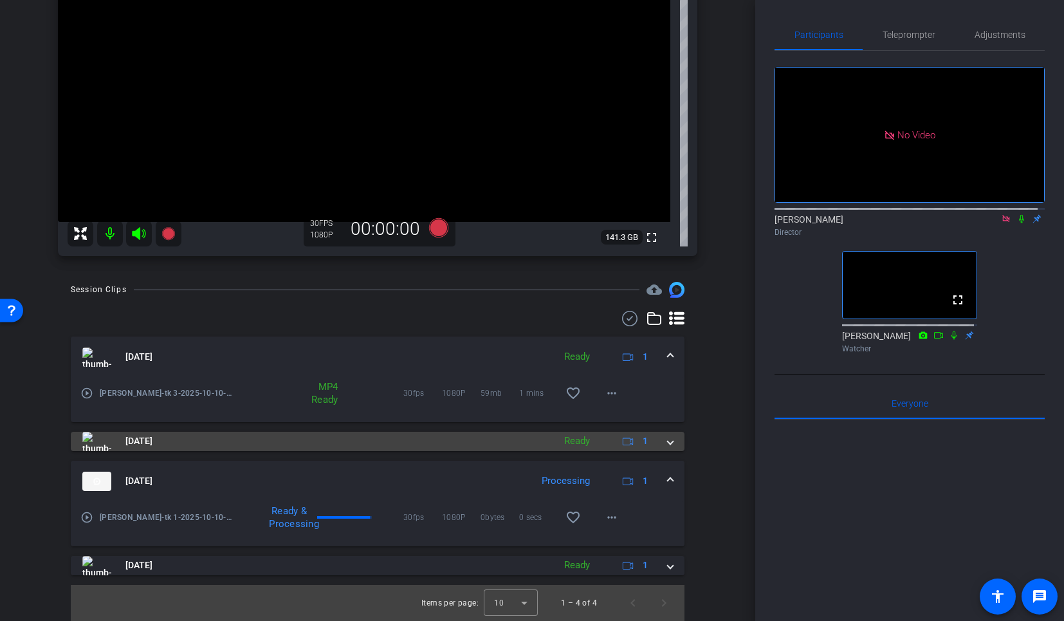
click at [666, 444] on mat-expansion-panel-header "[DATE] Ready 1" at bounding box center [377, 440] width 613 height 19
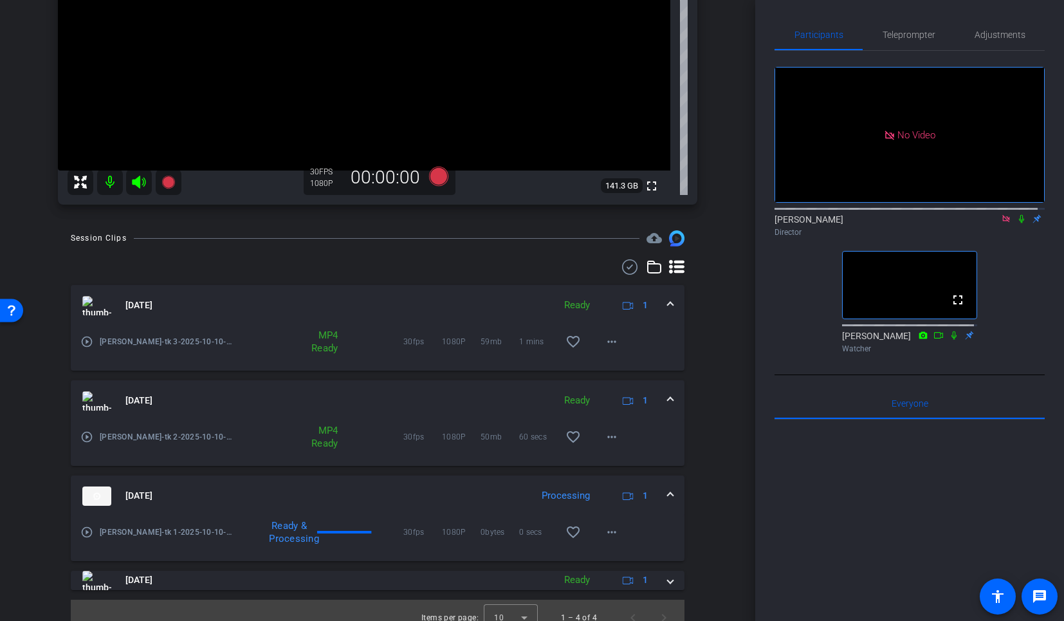
scroll to position [284, 0]
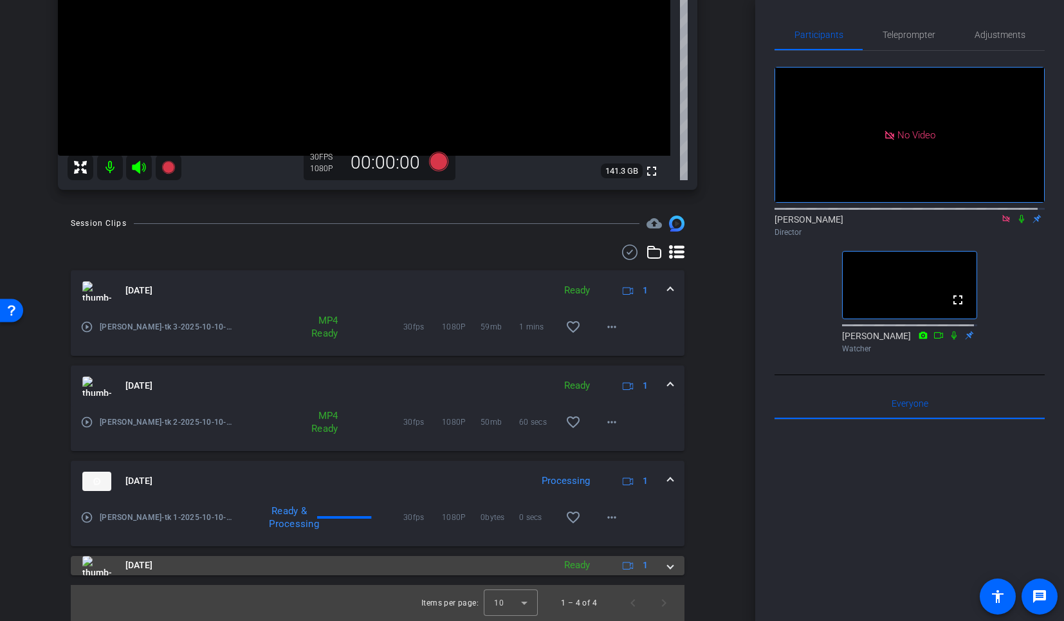
click at [667, 565] on span at bounding box center [669, 565] width 5 height 14
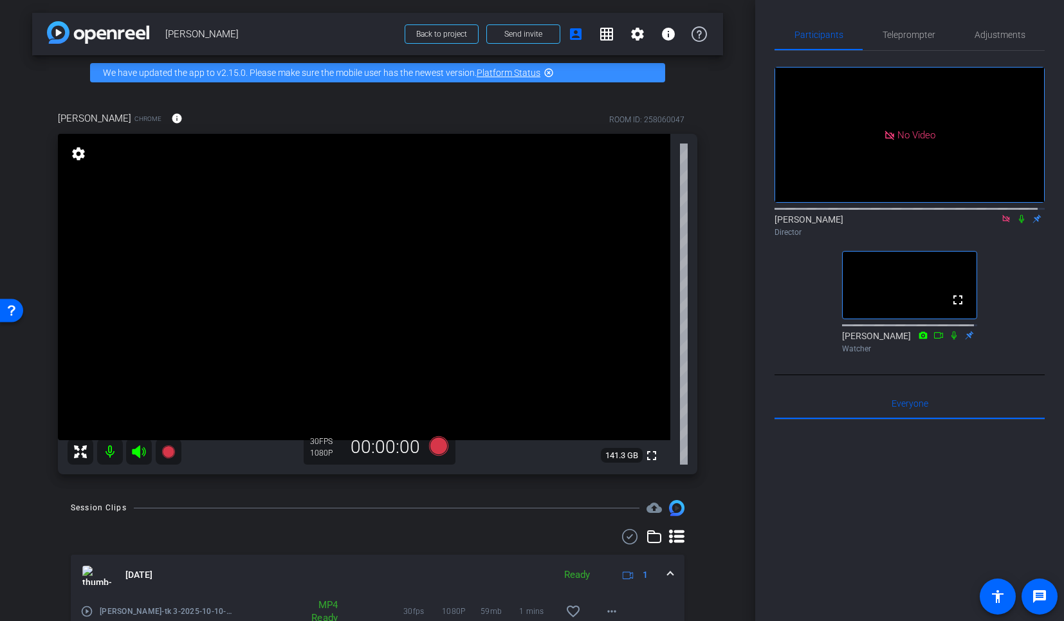
scroll to position [350, 0]
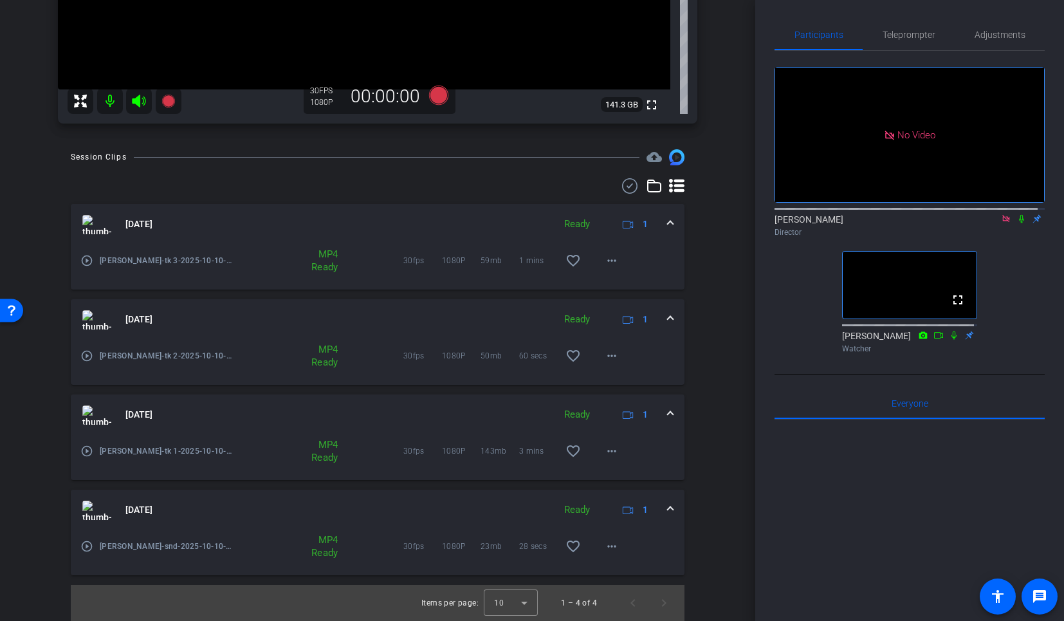
click at [621, 184] on icon at bounding box center [629, 185] width 19 height 15
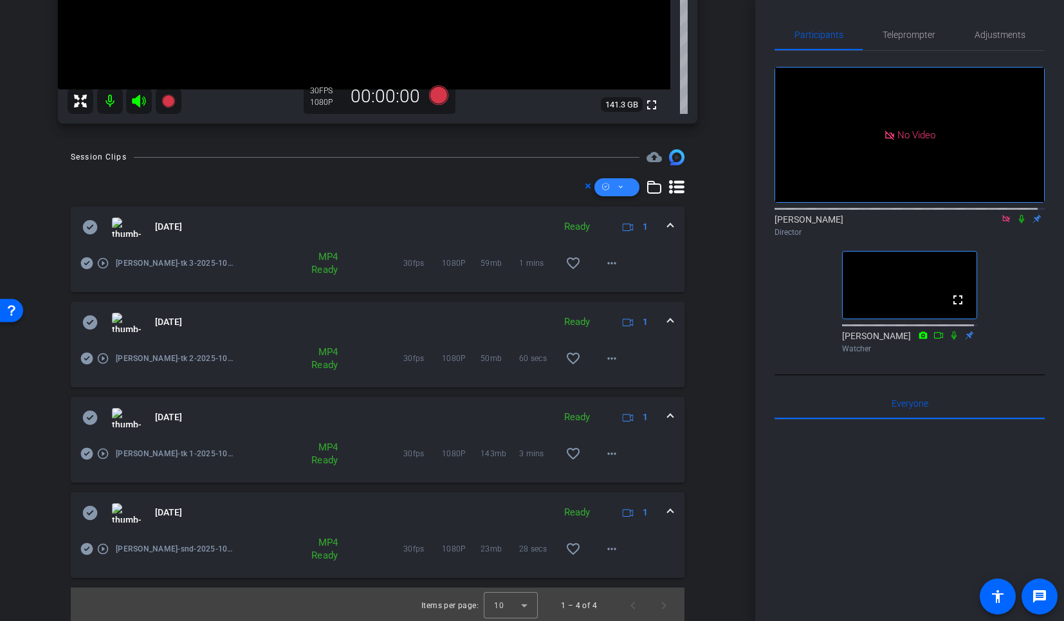
click at [617, 186] on icon at bounding box center [620, 187] width 6 height 16
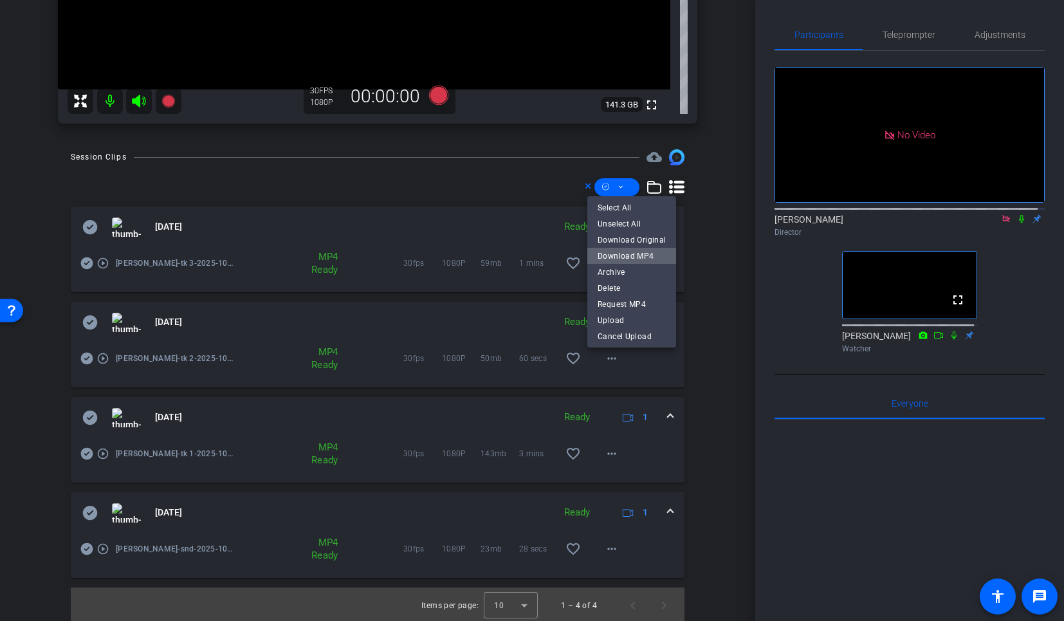
click at [657, 257] on span "Download MP4" at bounding box center [631, 255] width 68 height 15
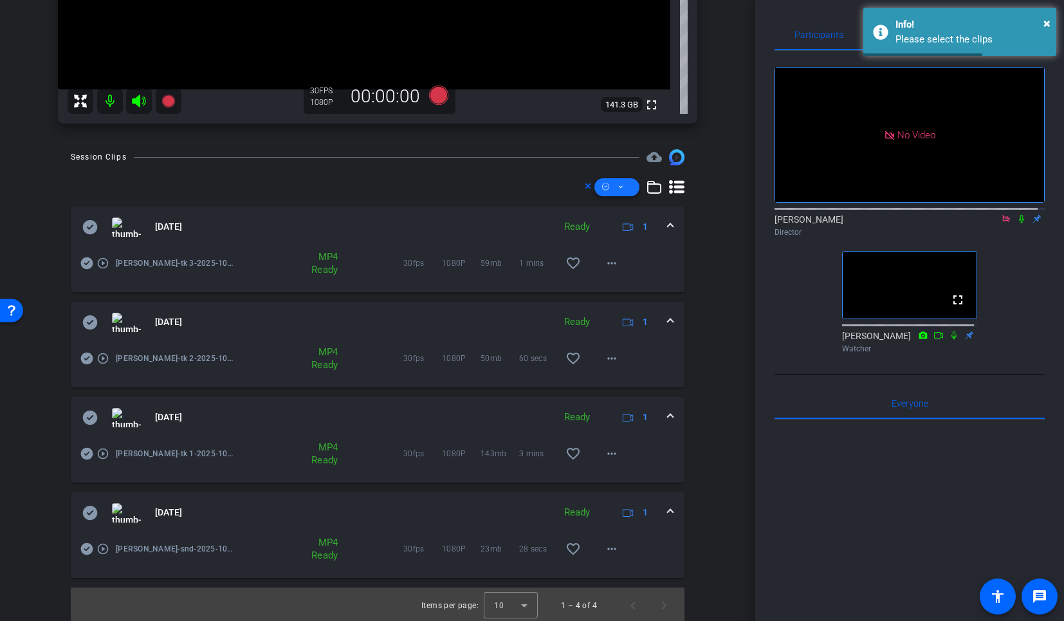
click at [603, 186] on span at bounding box center [616, 187] width 45 height 31
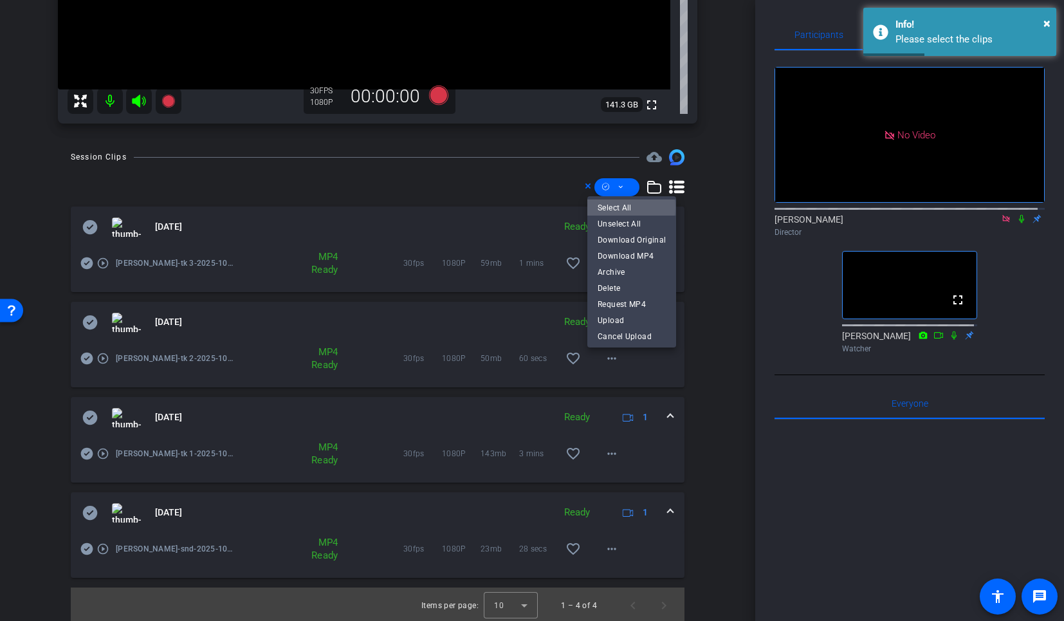
click at [621, 207] on span "Select All" at bounding box center [631, 206] width 68 height 15
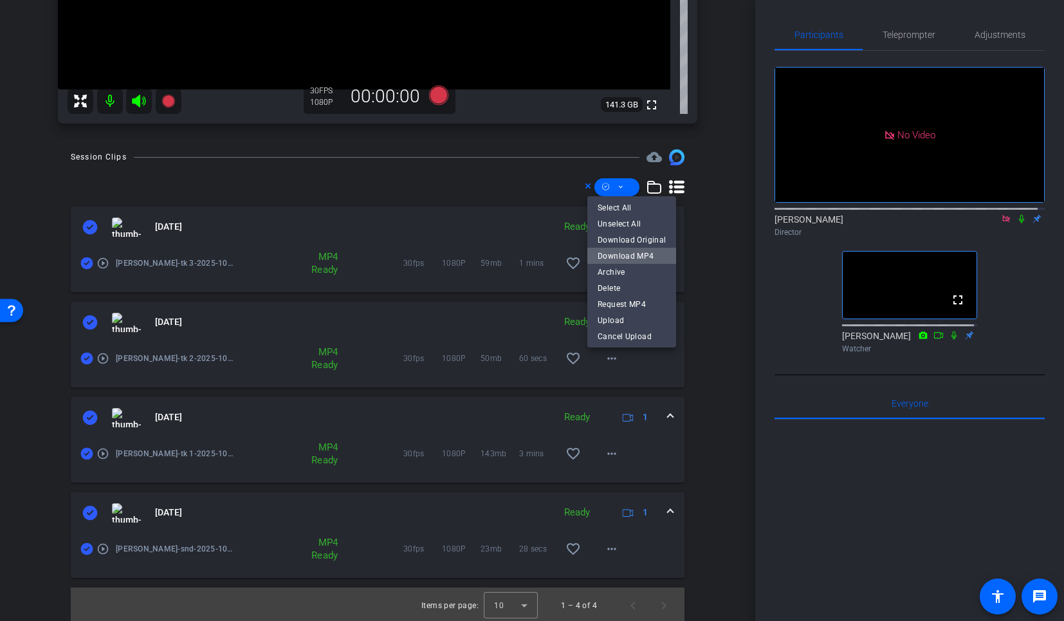
click at [633, 259] on span "Download MP4" at bounding box center [631, 255] width 68 height 15
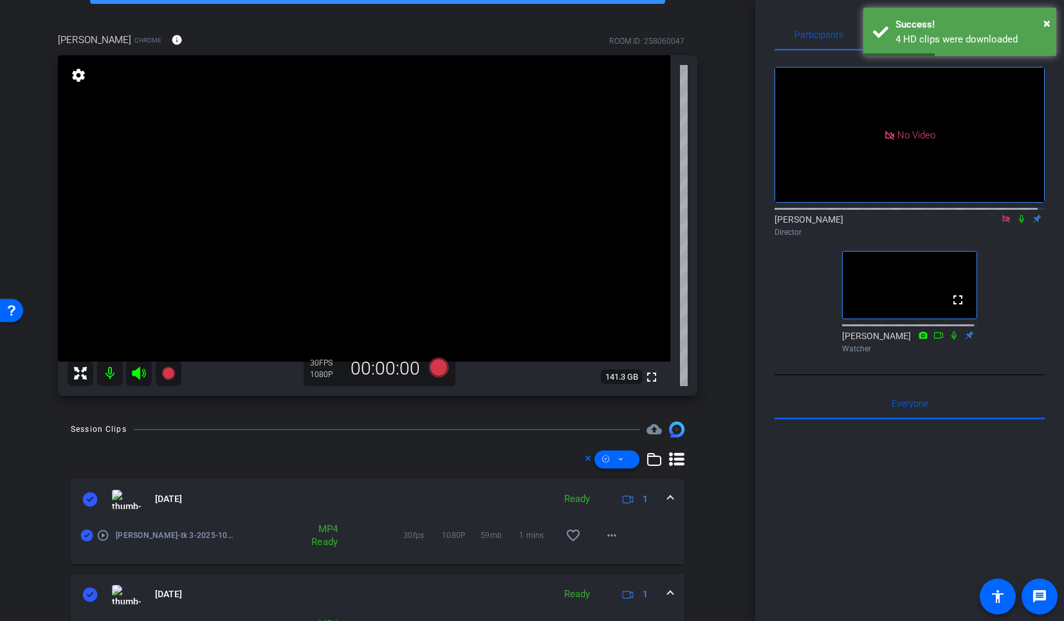
scroll to position [0, 0]
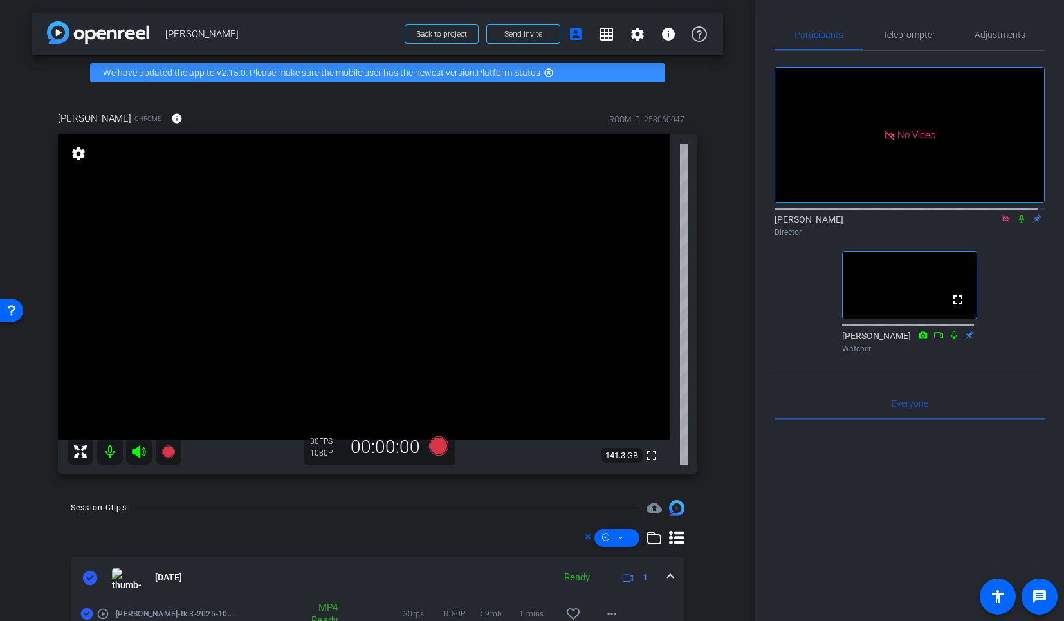
click at [1016, 214] on icon at bounding box center [1021, 218] width 10 height 9
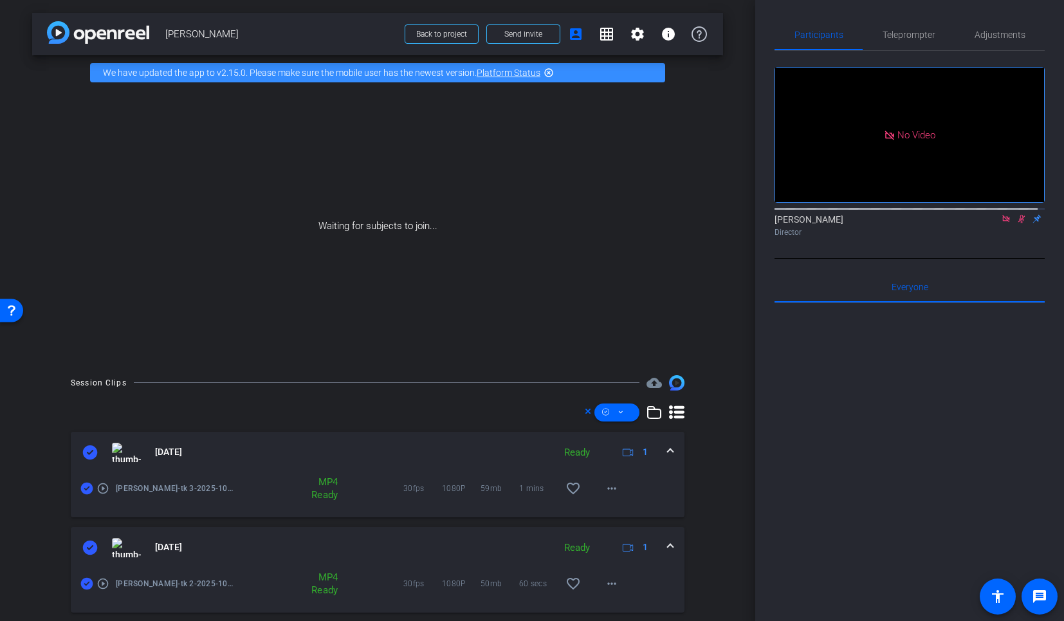
click at [711, 410] on div "Session Clips cloud_upload [DATE] Ready 1 play_circle_outline [PERSON_NAME]-tk …" at bounding box center [377, 611] width 691 height 473
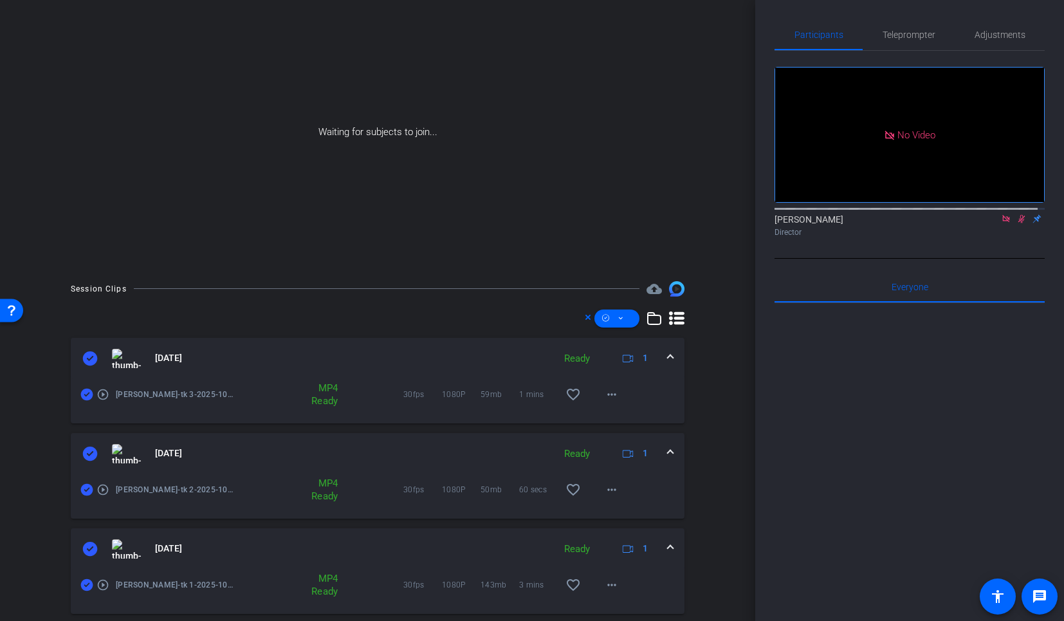
scroll to position [191, 0]
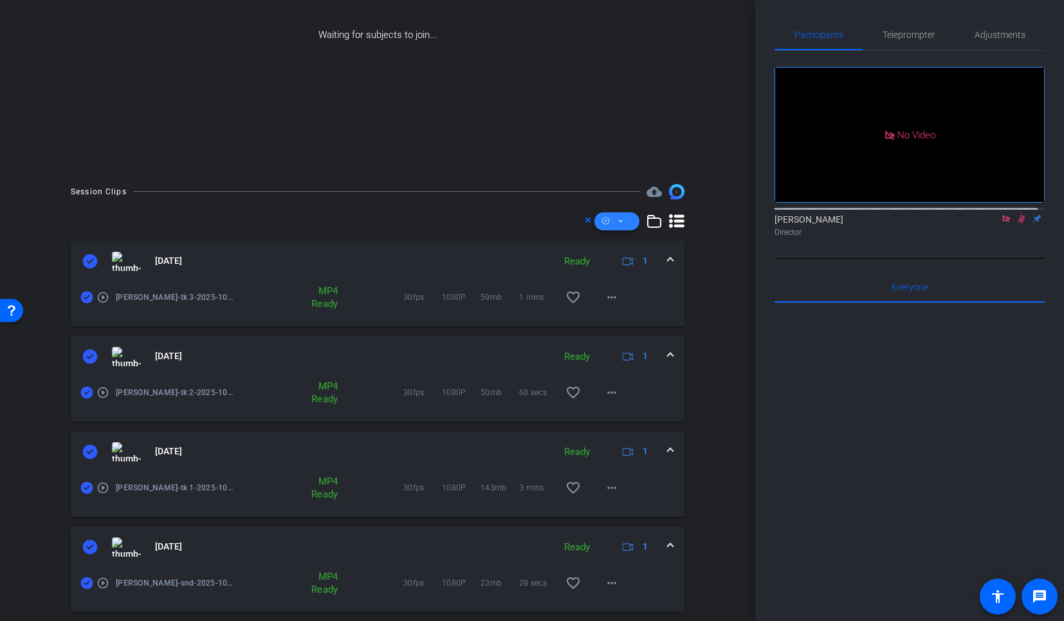
click at [617, 222] on icon at bounding box center [620, 221] width 6 height 16
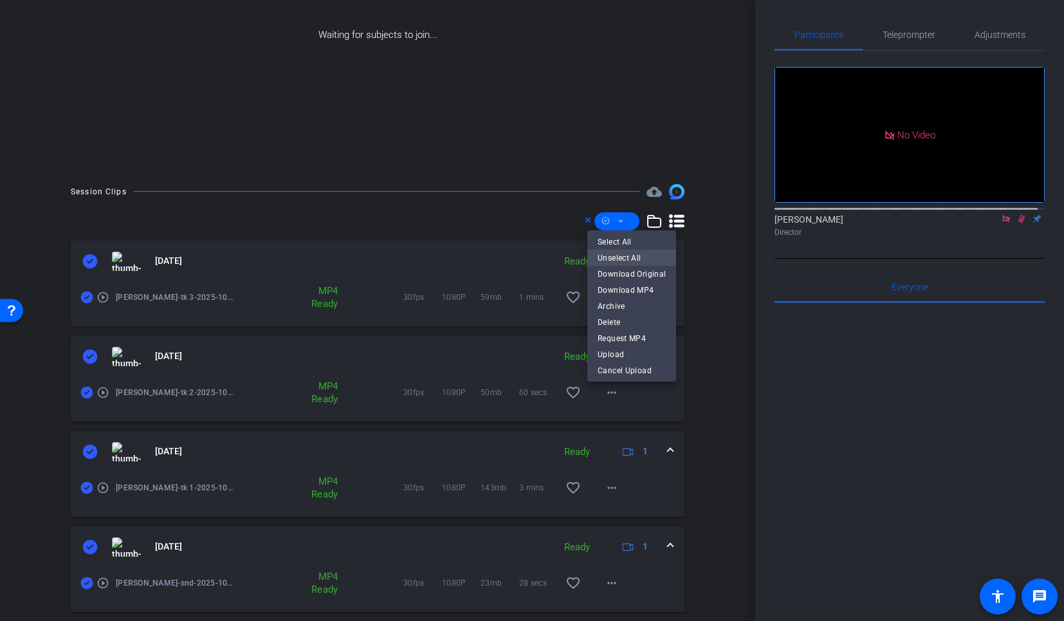
click at [624, 259] on span "Unselect All" at bounding box center [631, 257] width 68 height 15
click at [576, 238] on div at bounding box center [532, 310] width 1064 height 621
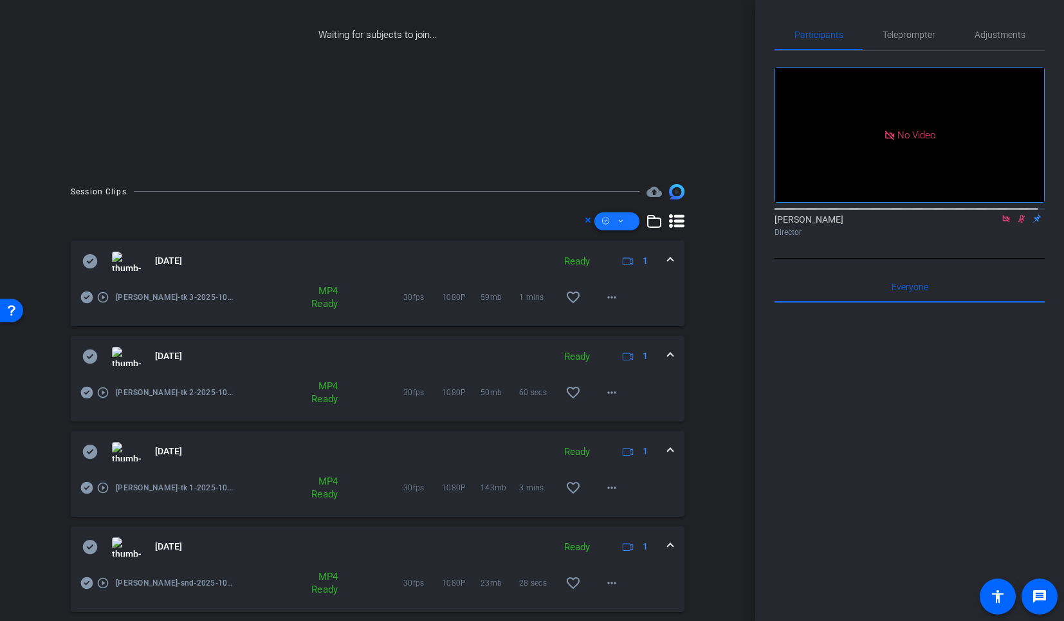
click at [595, 229] on span at bounding box center [616, 221] width 45 height 31
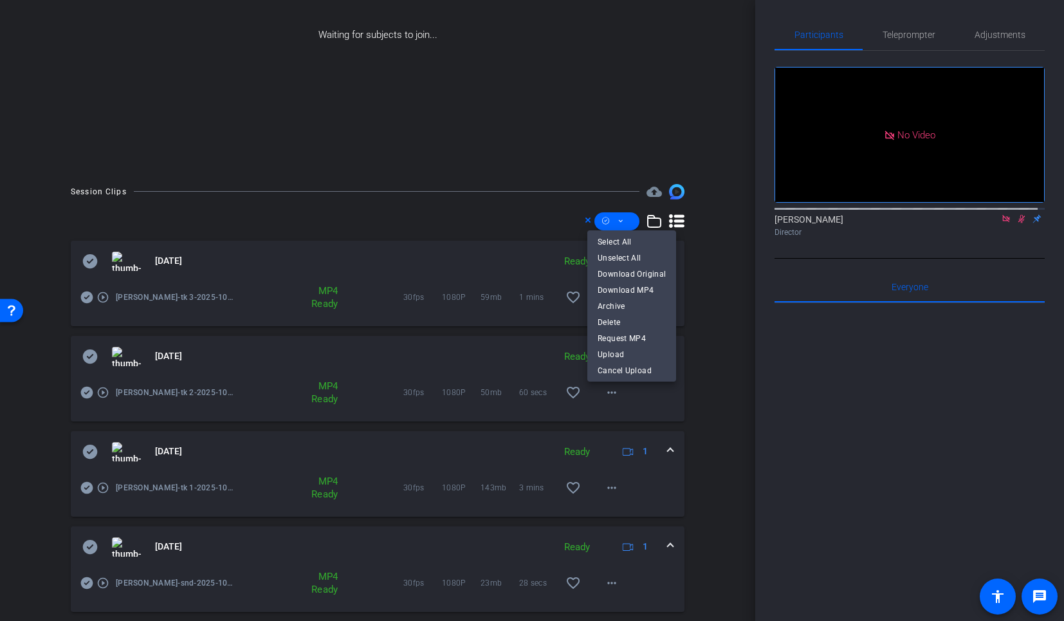
click at [580, 226] on div at bounding box center [532, 310] width 1064 height 621
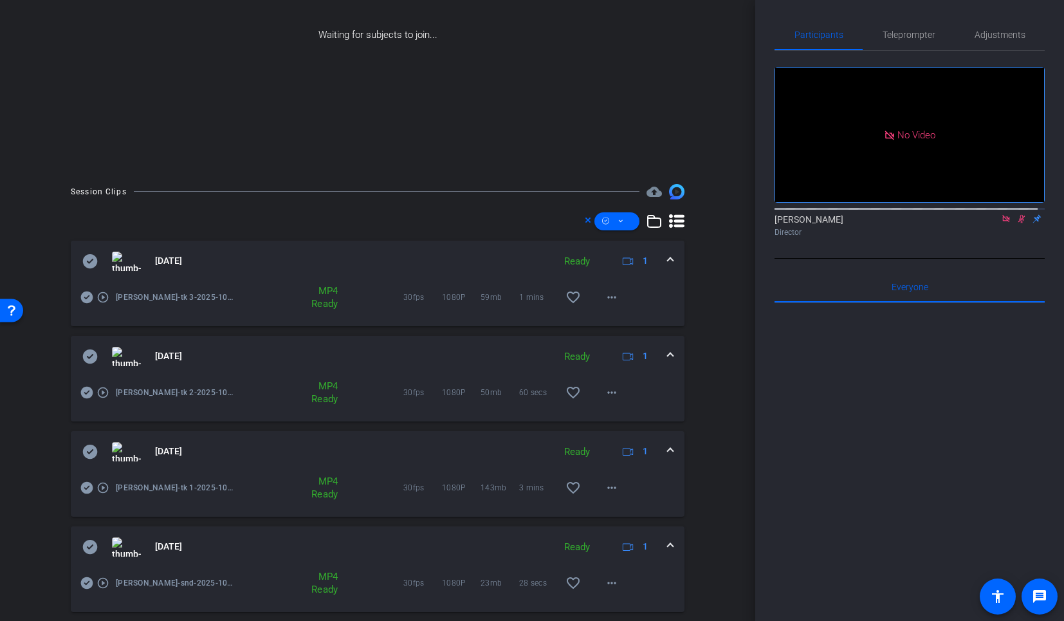
click at [585, 222] on icon at bounding box center [588, 219] width 6 height 15
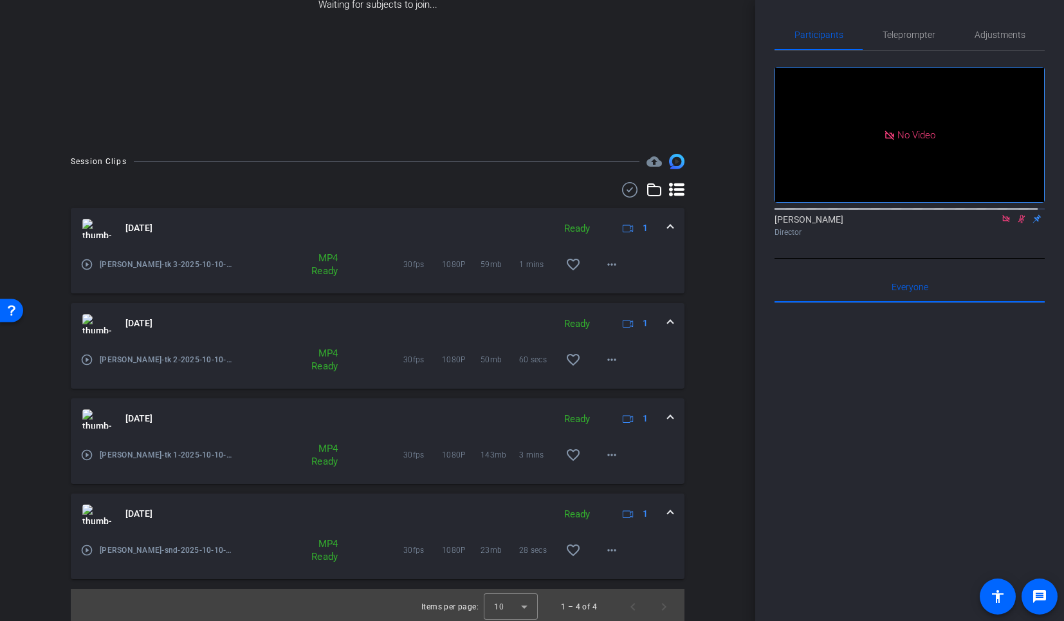
scroll to position [225, 0]
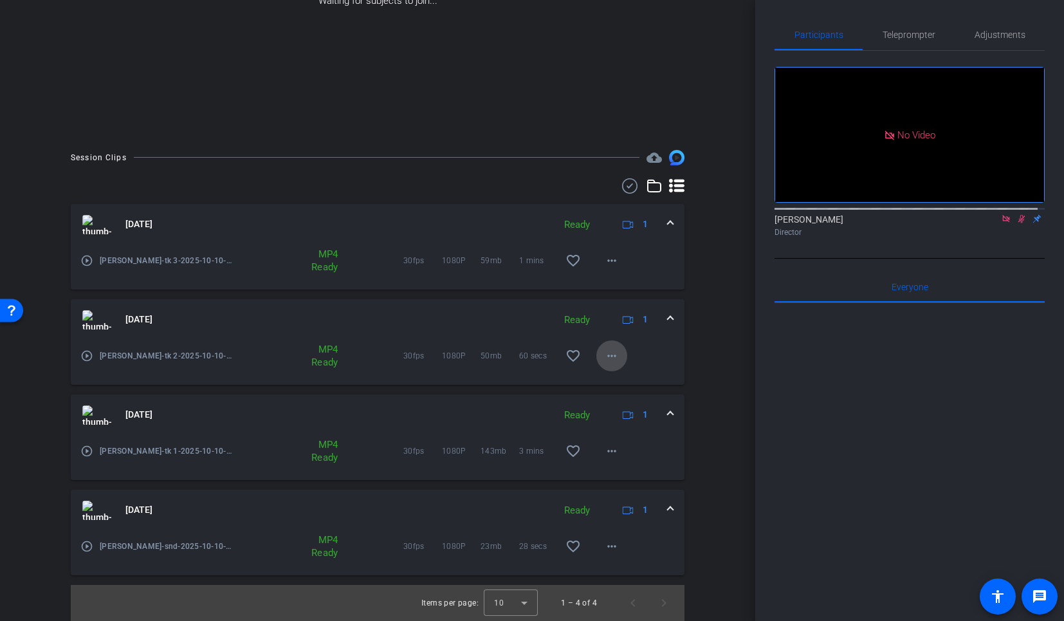
click at [596, 353] on span at bounding box center [611, 355] width 31 height 31
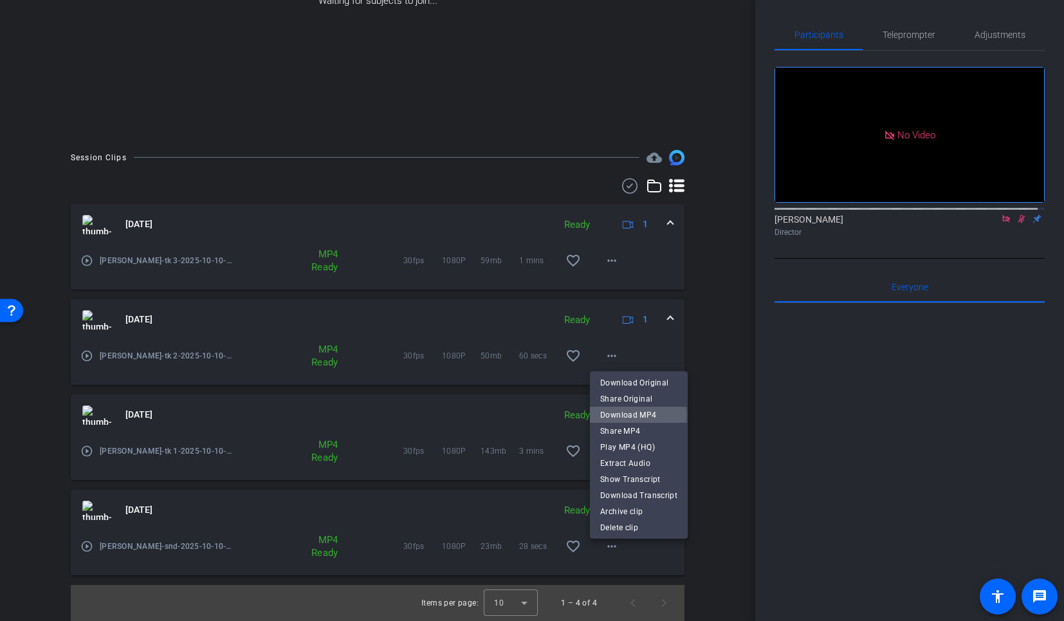
click at [631, 415] on span "Download MP4" at bounding box center [638, 413] width 77 height 15
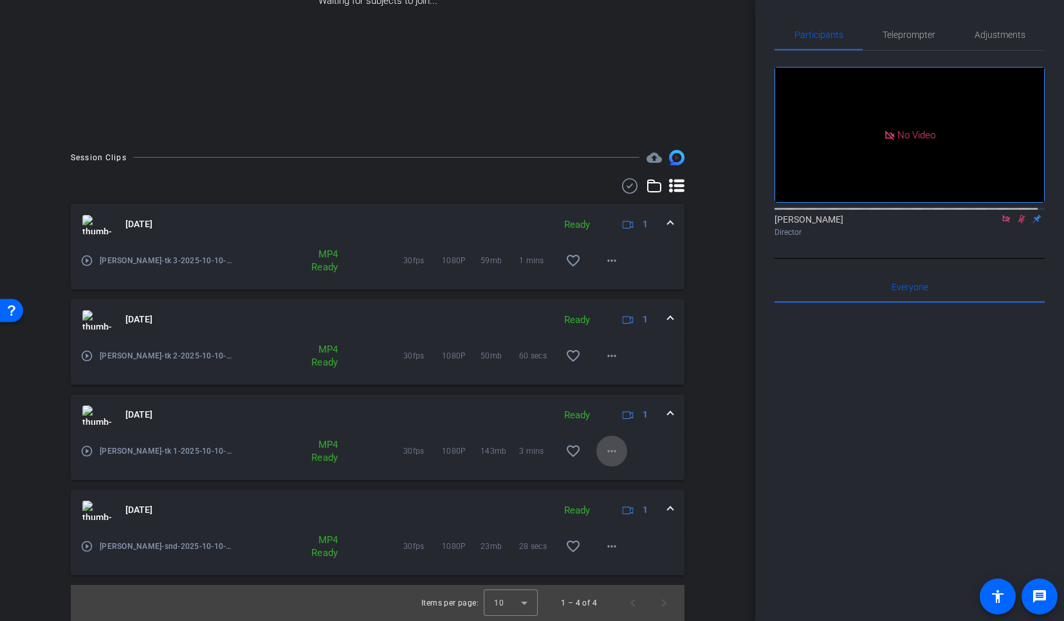
click at [604, 452] on mat-icon "more_horiz" at bounding box center [611, 450] width 15 height 15
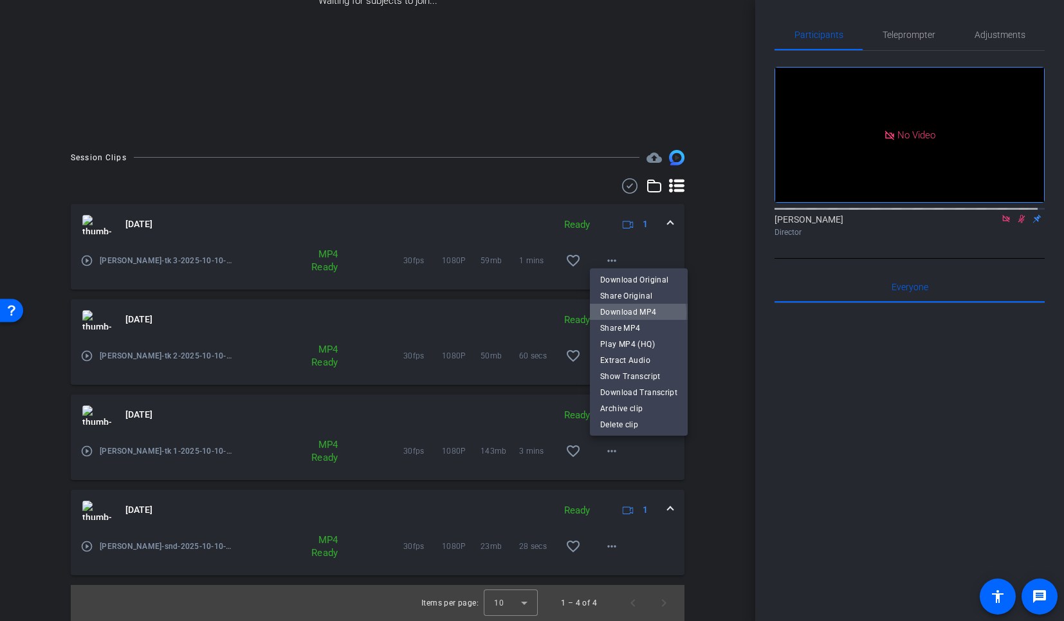
click at [631, 313] on span "Download MP4" at bounding box center [638, 311] width 77 height 15
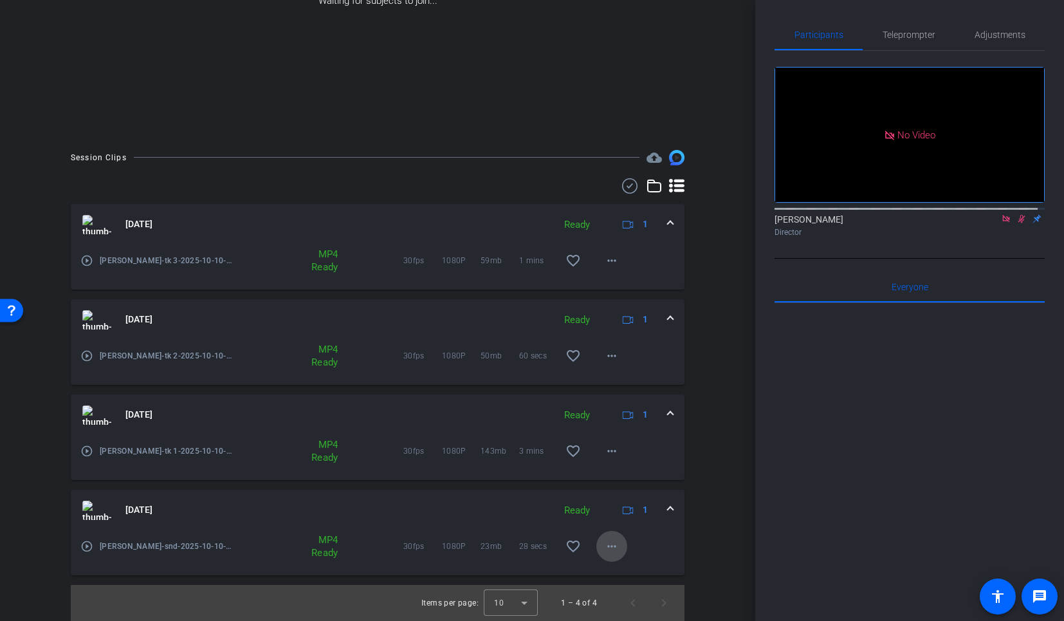
click at [608, 545] on mat-icon "more_horiz" at bounding box center [611, 545] width 15 height 15
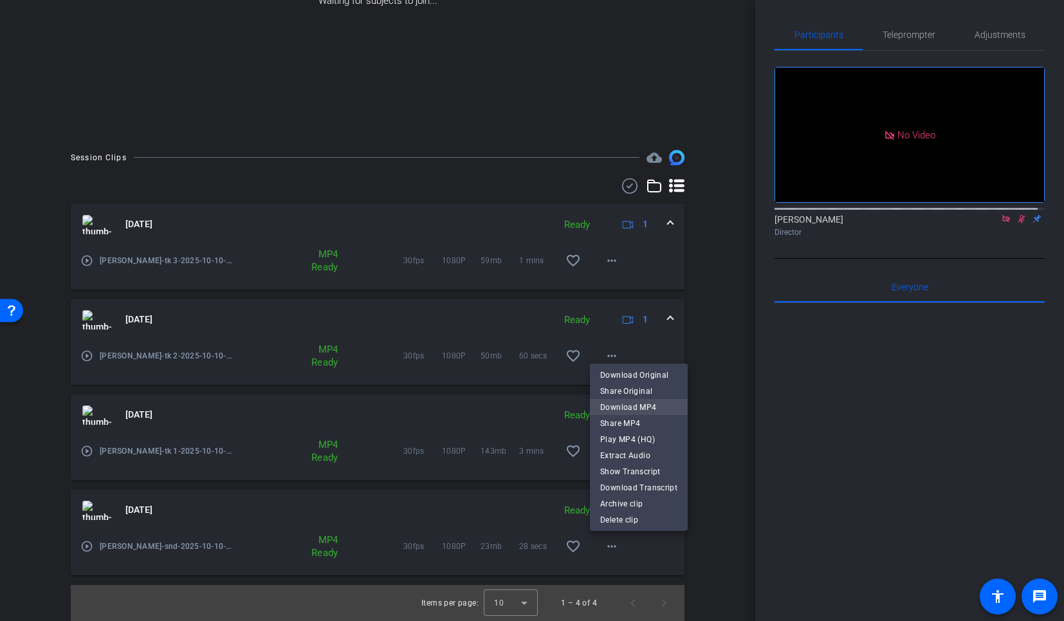
click at [630, 409] on span "Download MP4" at bounding box center [638, 406] width 77 height 15
